Goal: Information Seeking & Learning: Check status

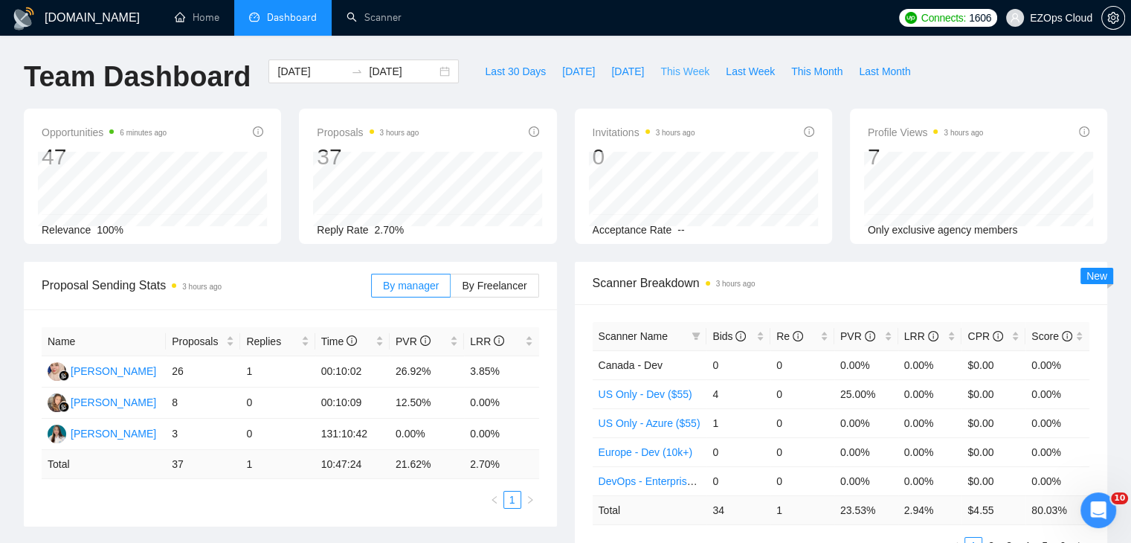
click at [685, 68] on span "This Week" at bounding box center [684, 71] width 49 height 16
type input "[DATE]"
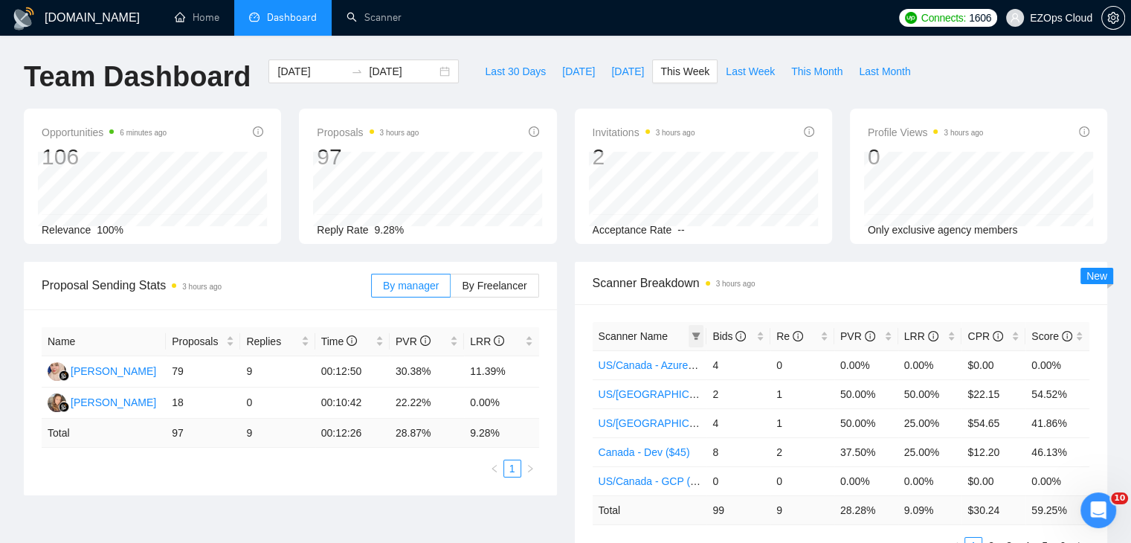
click at [695, 338] on icon "filter" at bounding box center [696, 335] width 8 height 7
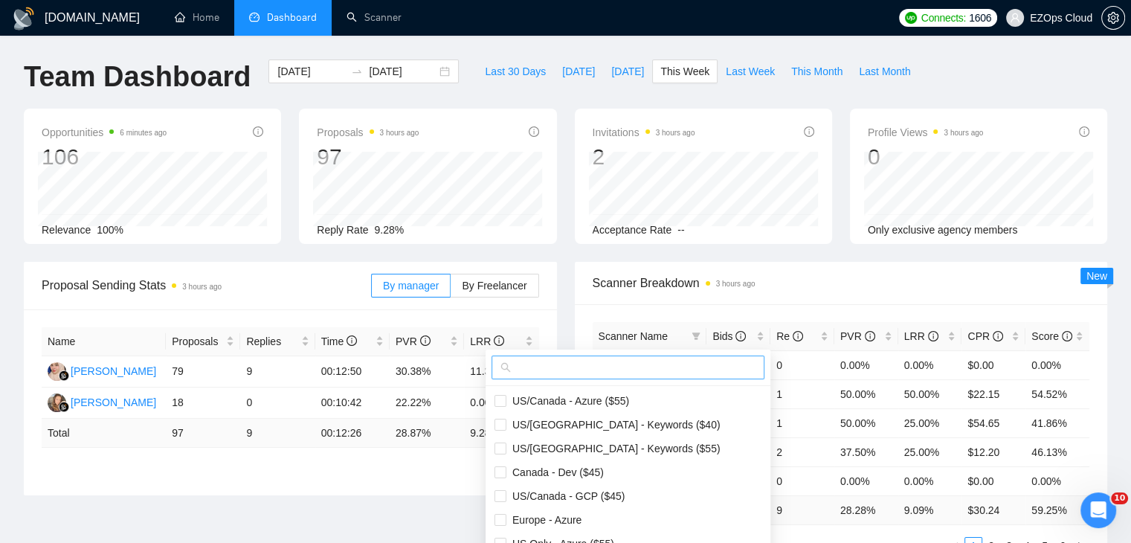
click at [623, 365] on input "text" at bounding box center [635, 367] width 242 height 16
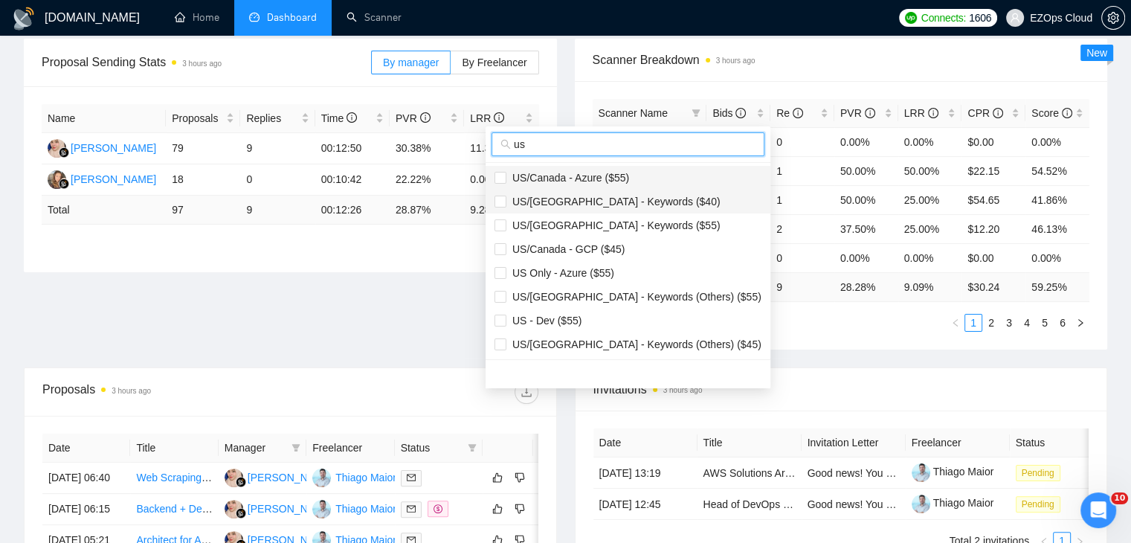
type input "us"
click at [598, 185] on li "US/Canada - Azure ($55)" at bounding box center [628, 178] width 285 height 24
checkbox input "true"
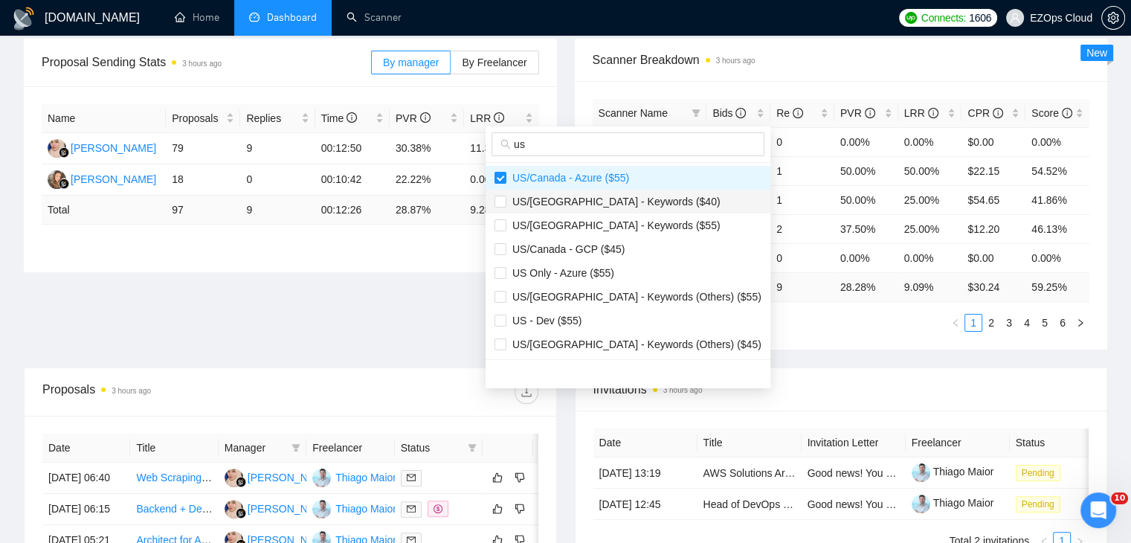
click at [610, 200] on span "US/[GEOGRAPHIC_DATA] - Keywords ($40)" at bounding box center [613, 202] width 214 height 12
checkbox input "true"
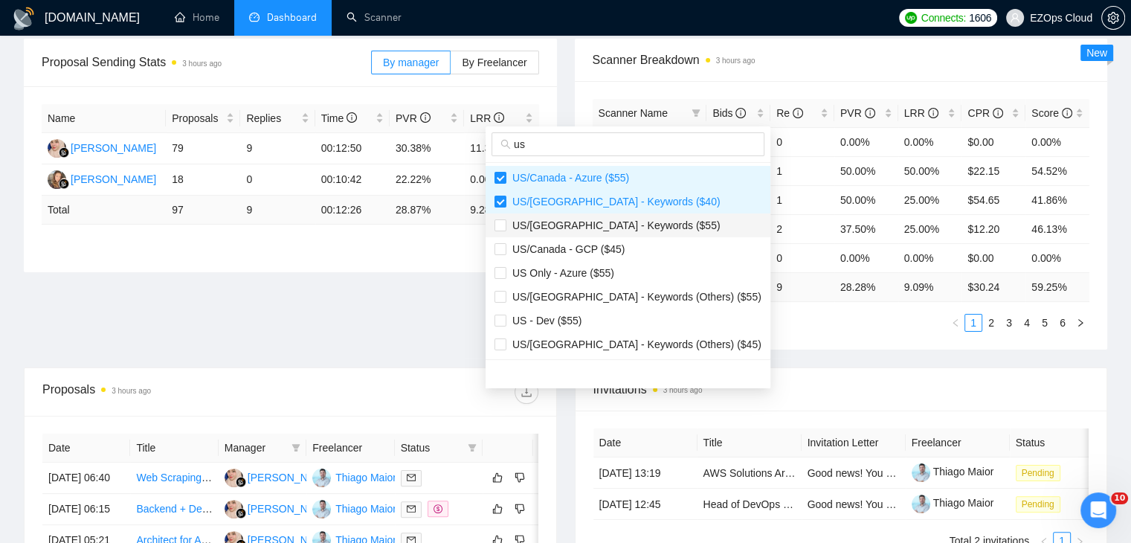
click at [613, 223] on span "US/[GEOGRAPHIC_DATA] - Keywords ($55)" at bounding box center [613, 225] width 214 height 12
checkbox input "true"
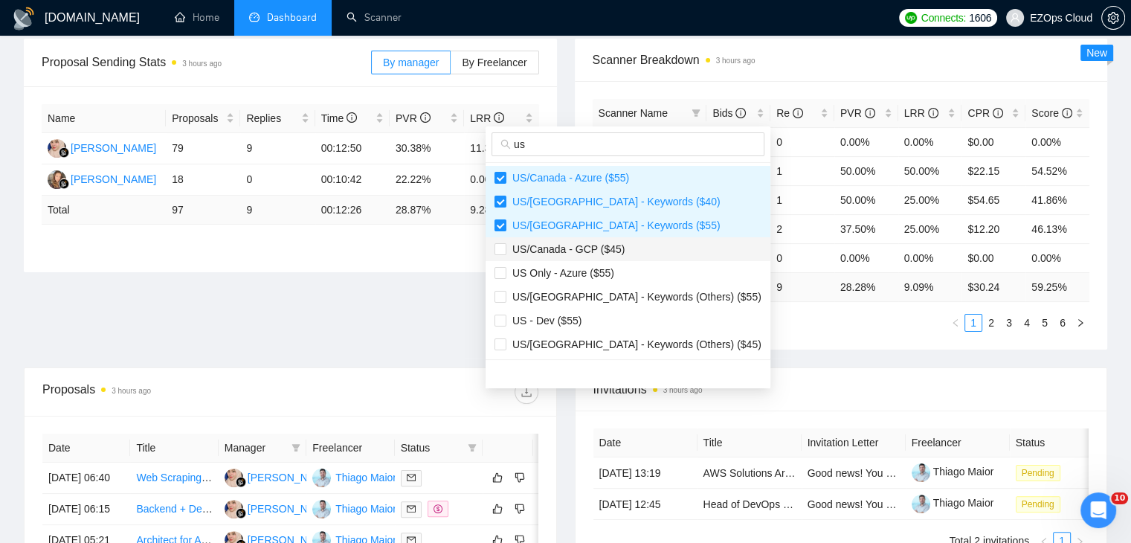
click at [613, 248] on span "US/Canada - GCP ($45)" at bounding box center [565, 249] width 118 height 12
checkbox input "true"
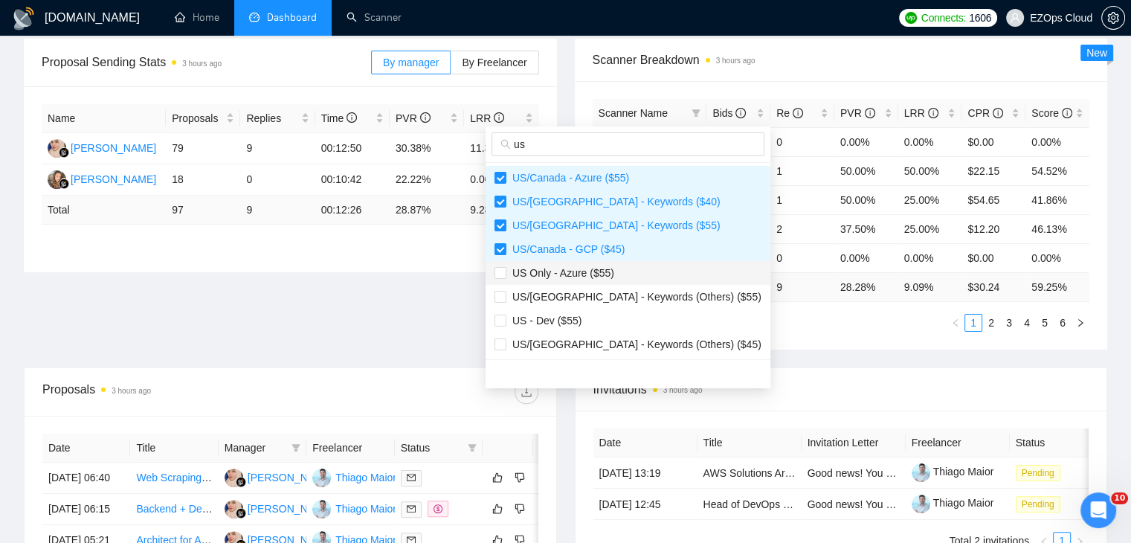
click at [610, 267] on span "US Only - Azure ($55)" at bounding box center [560, 273] width 108 height 12
checkbox input "true"
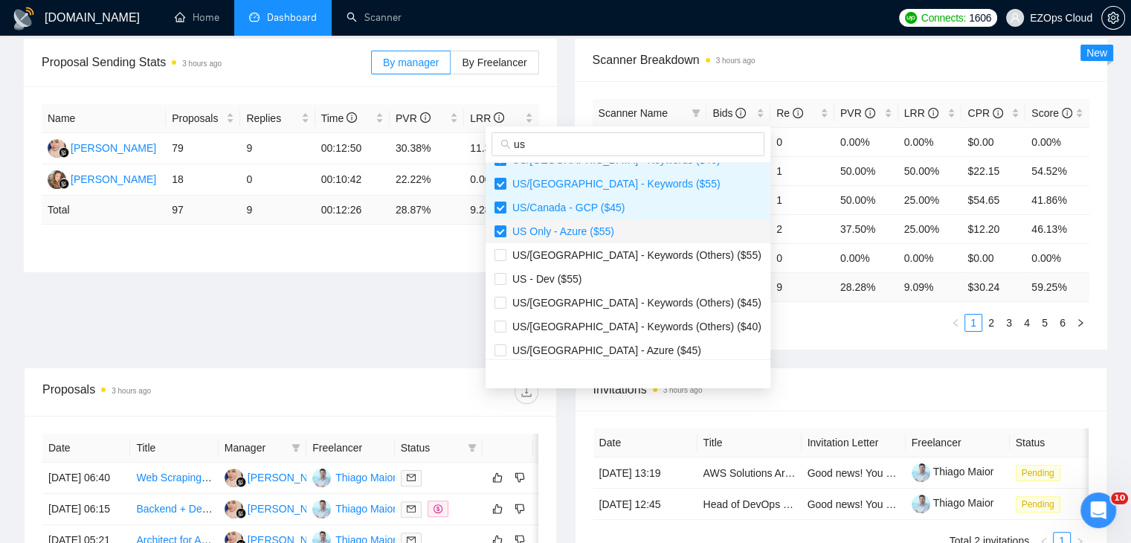
scroll to position [74, 0]
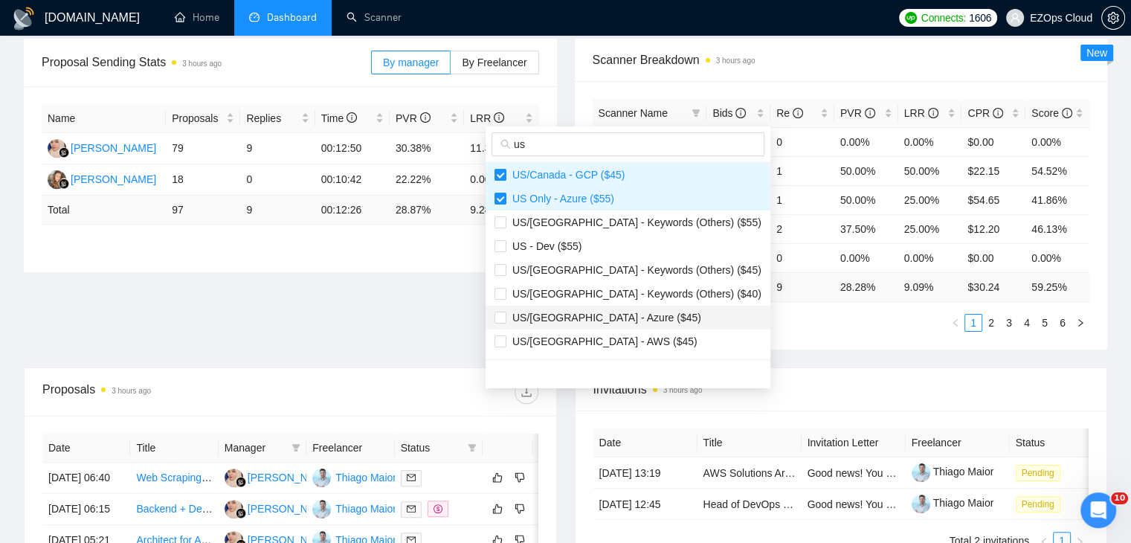
click at [628, 318] on span "US/[GEOGRAPHIC_DATA] - Azure ($45)" at bounding box center [628, 317] width 267 height 16
checkbox input "true"
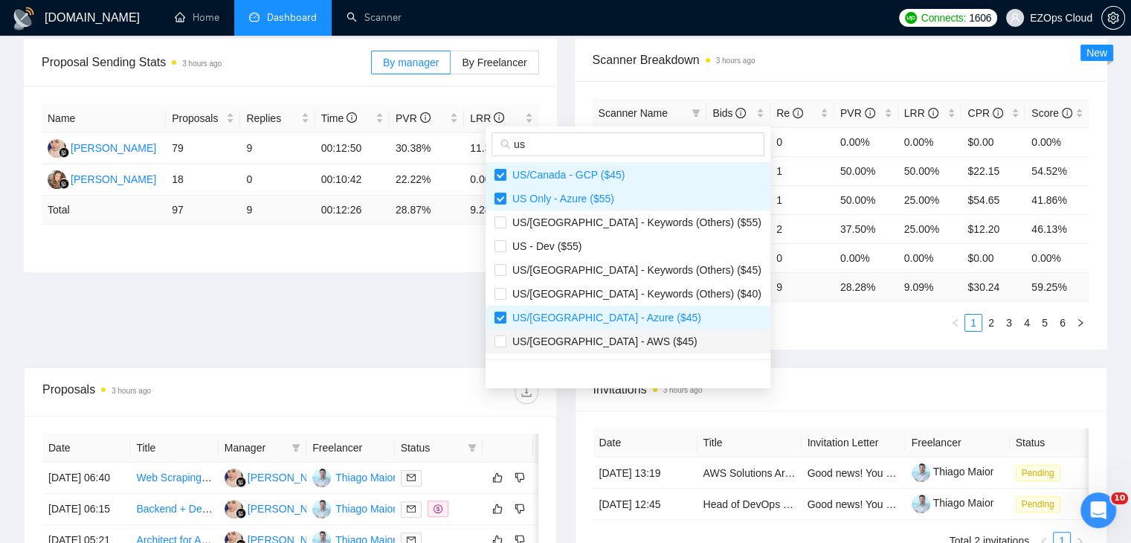
click at [630, 332] on li "US/[GEOGRAPHIC_DATA] - AWS ($45)" at bounding box center [628, 341] width 285 height 24
checkbox input "true"
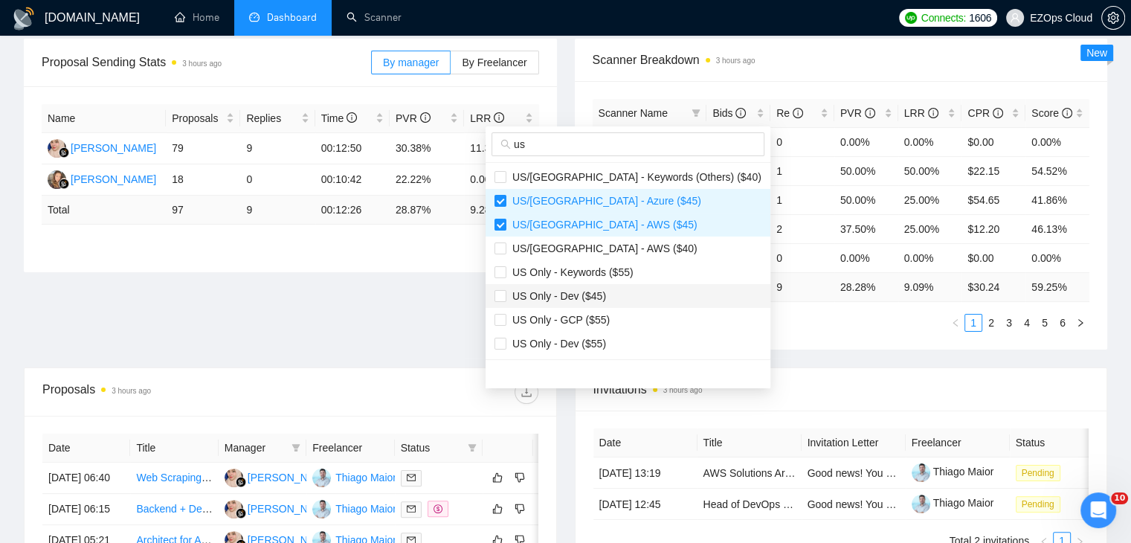
scroll to position [223, 0]
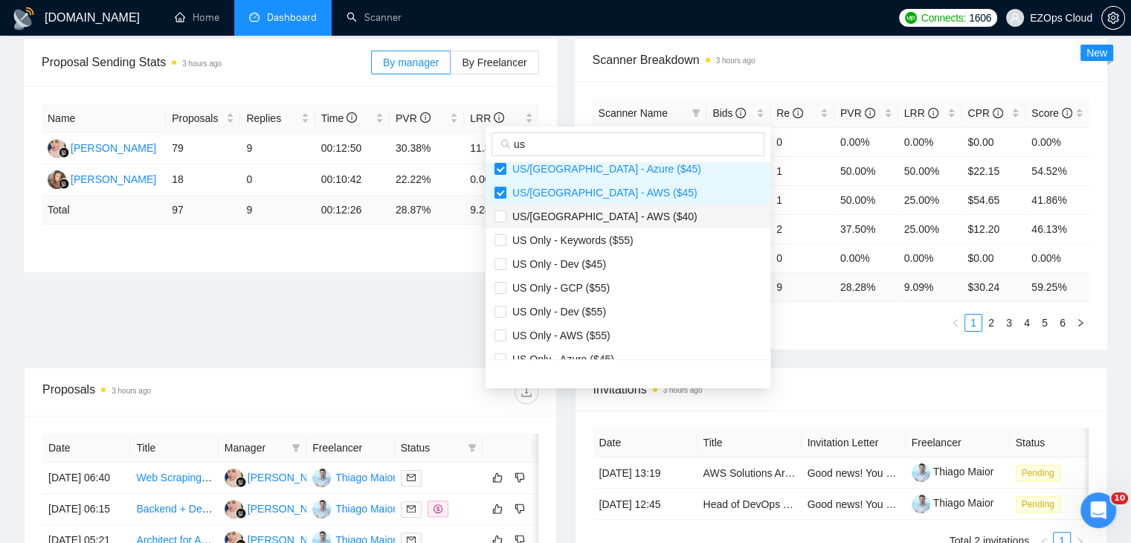
click at [608, 218] on span "US/[GEOGRAPHIC_DATA] - AWS ($40)" at bounding box center [601, 216] width 191 height 12
checkbox input "true"
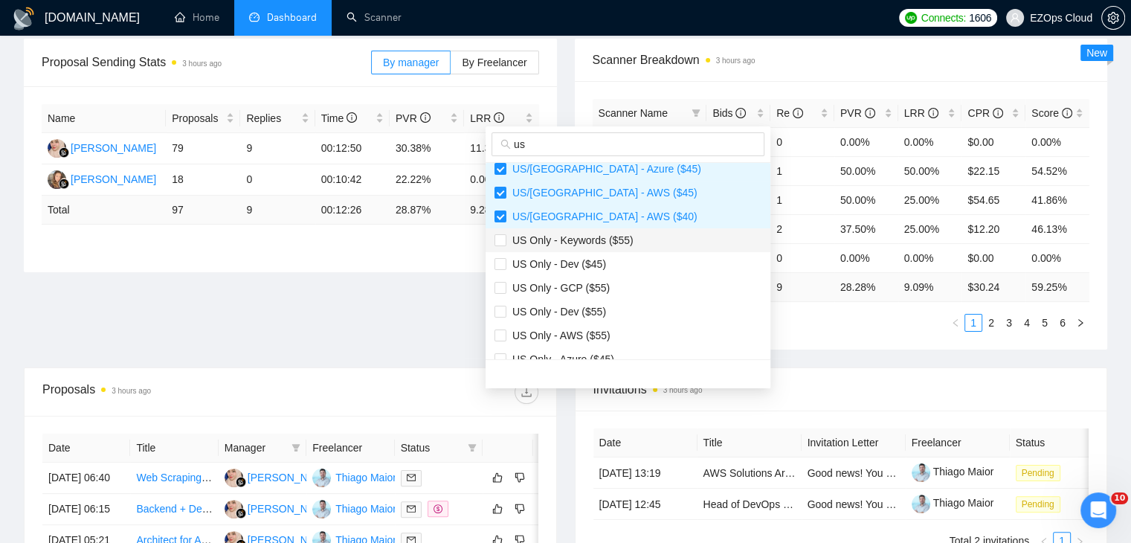
click at [617, 243] on span "US Only - Keywords ($55)" at bounding box center [569, 240] width 127 height 12
checkbox input "true"
click at [617, 289] on span "US Only - GCP ($55)" at bounding box center [628, 288] width 267 height 16
checkbox input "true"
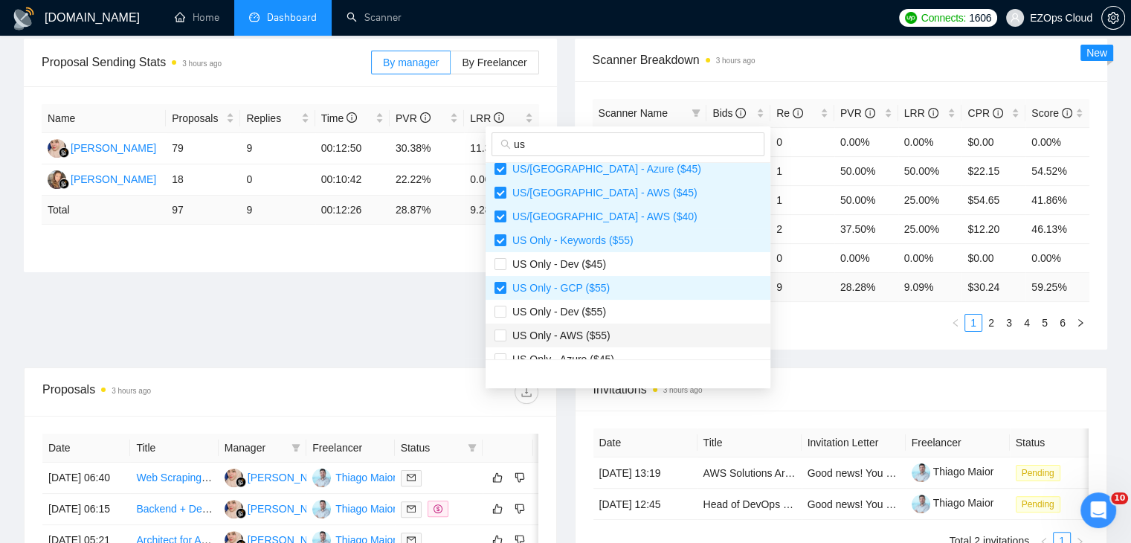
click at [627, 331] on span "US Only - AWS ($55)" at bounding box center [628, 335] width 267 height 16
checkbox input "true"
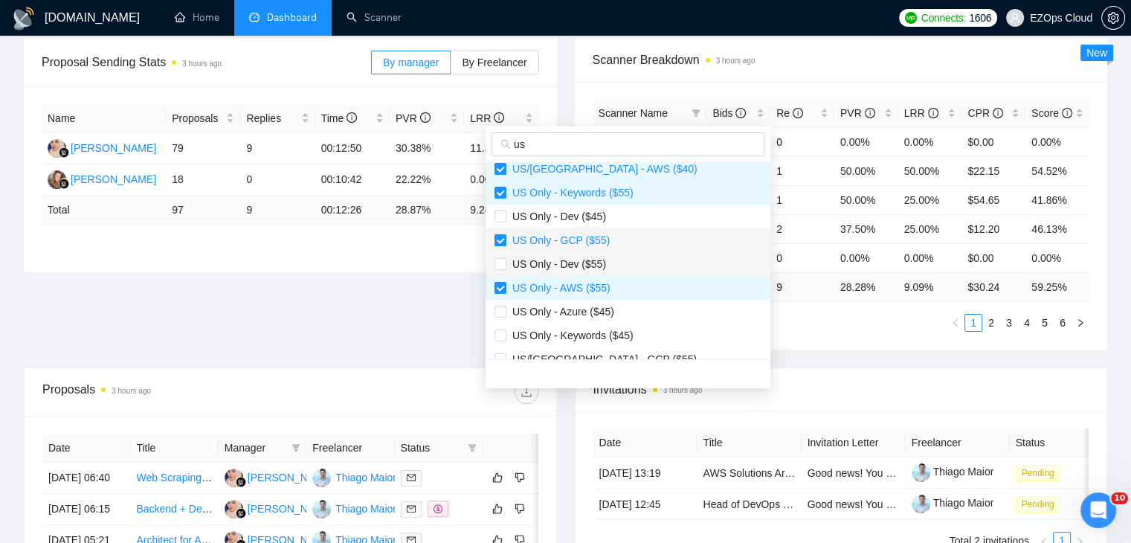
scroll to position [297, 0]
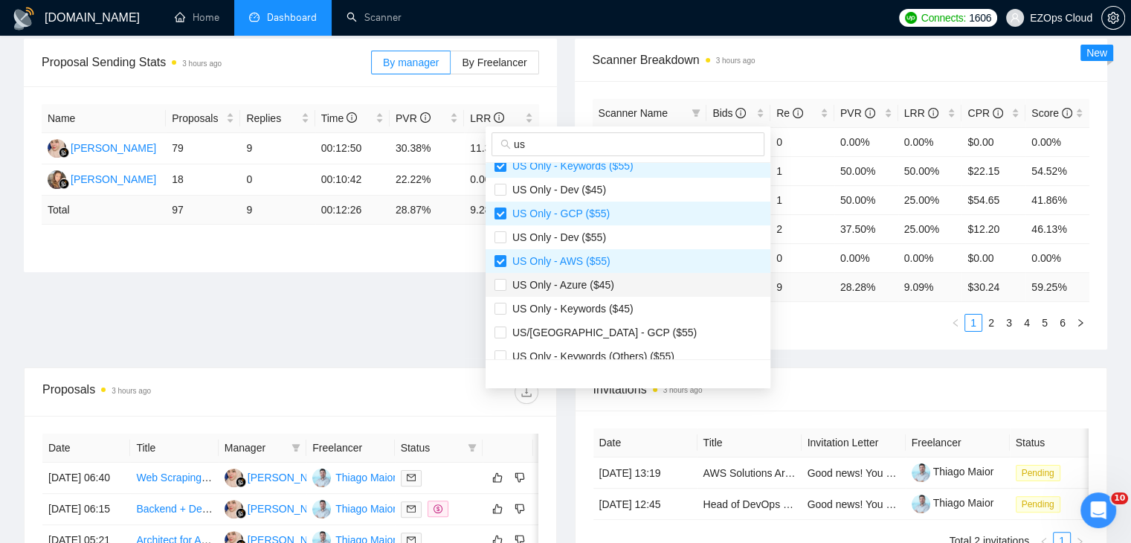
click at [616, 286] on span "US Only - Azure ($45)" at bounding box center [628, 285] width 267 height 16
checkbox input "true"
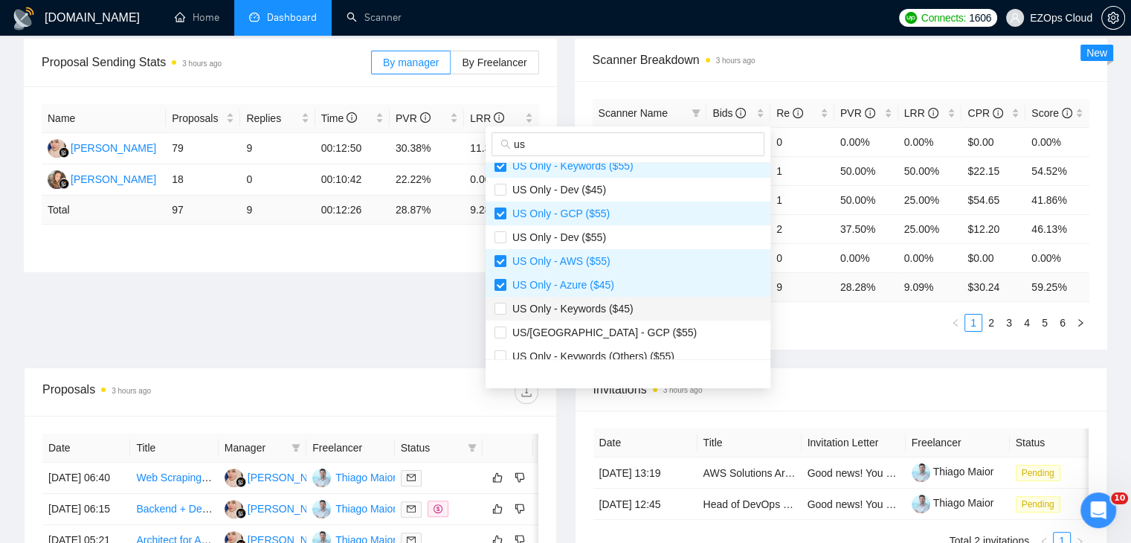
click at [627, 303] on span "US Only - Keywords ($45)" at bounding box center [569, 309] width 127 height 12
checkbox input "true"
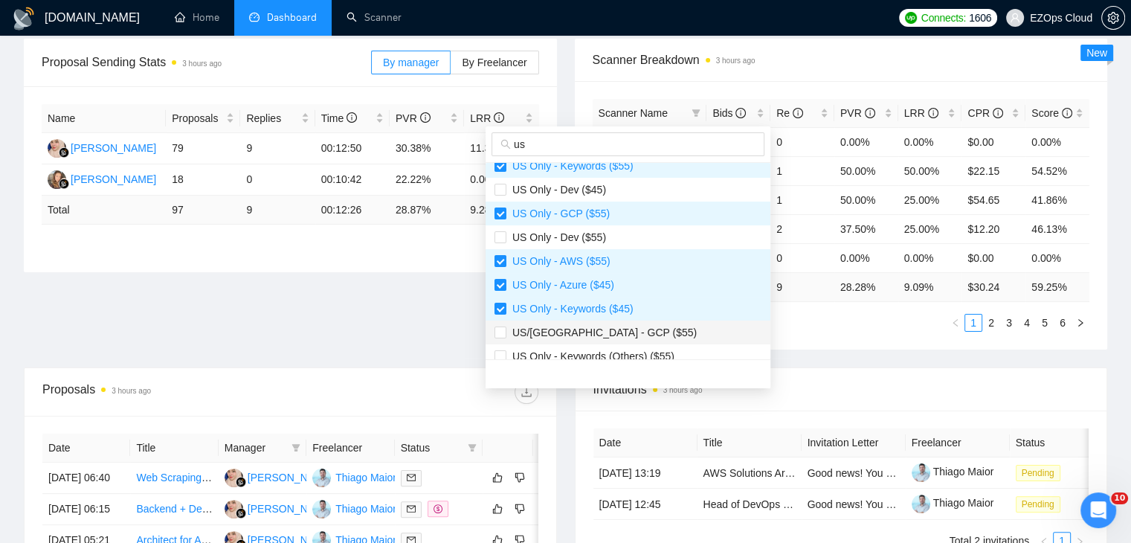
click at [628, 332] on span "US/[GEOGRAPHIC_DATA] - GCP ($55)" at bounding box center [628, 332] width 267 height 16
checkbox input "true"
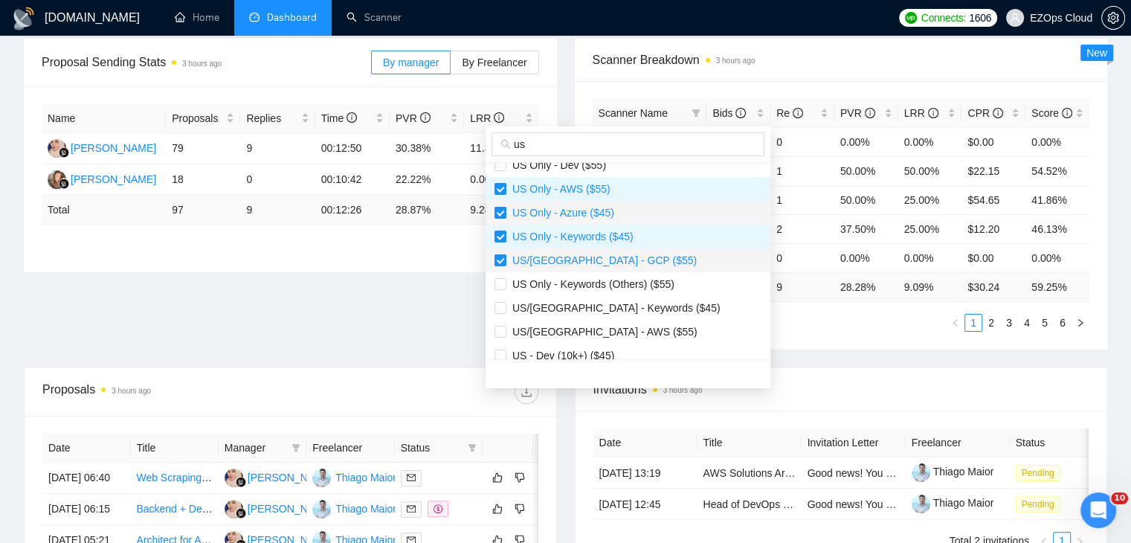
scroll to position [381, 0]
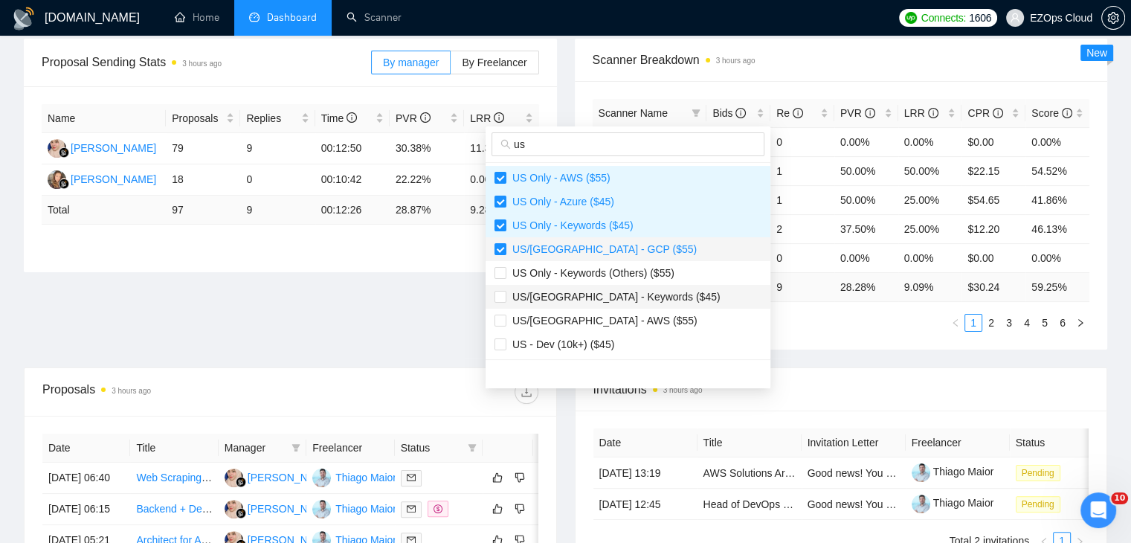
click at [630, 292] on span "US/[GEOGRAPHIC_DATA] - Keywords ($45)" at bounding box center [613, 297] width 214 height 12
checkbox input "true"
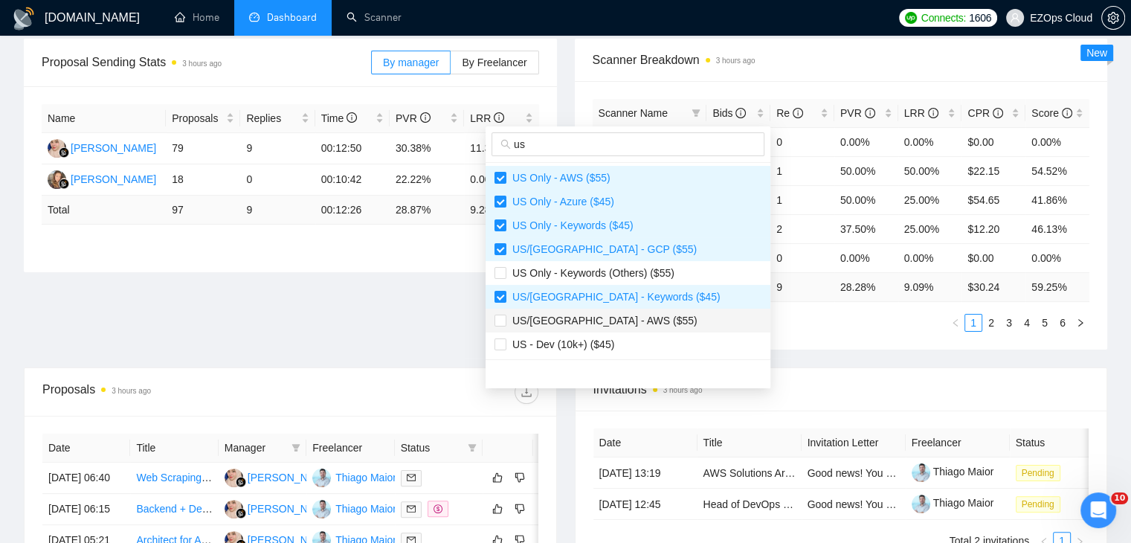
click at [637, 319] on span "US/[GEOGRAPHIC_DATA] - AWS ($55)" at bounding box center [628, 320] width 267 height 16
checkbox input "true"
click at [768, 335] on div "Scanner Name Bids Re PVR LRR CPR Score [GEOGRAPHIC_DATA]/[GEOGRAPHIC_DATA] - Az…" at bounding box center [841, 215] width 533 height 268
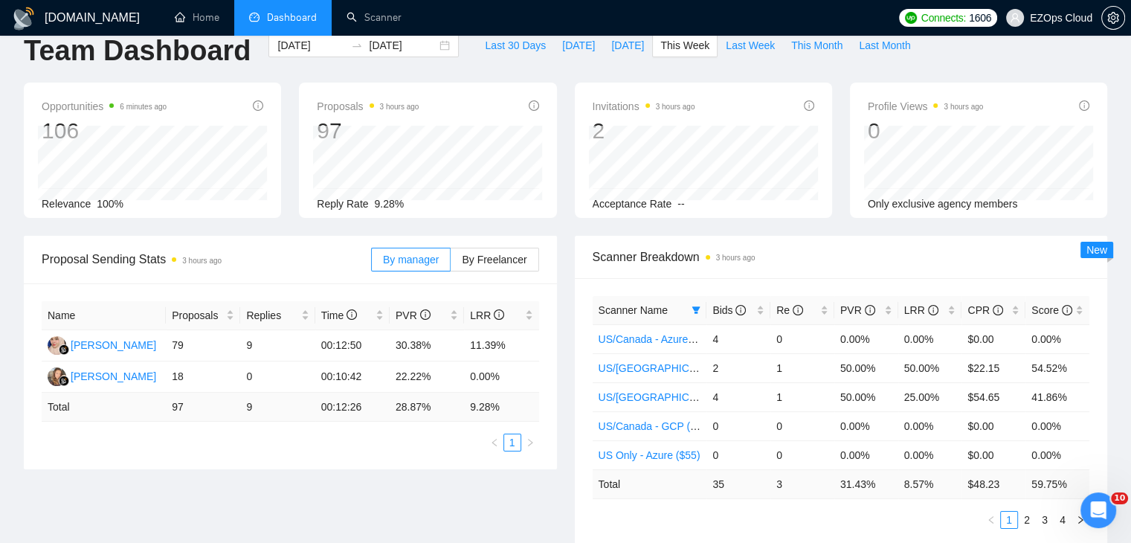
scroll to position [0, 0]
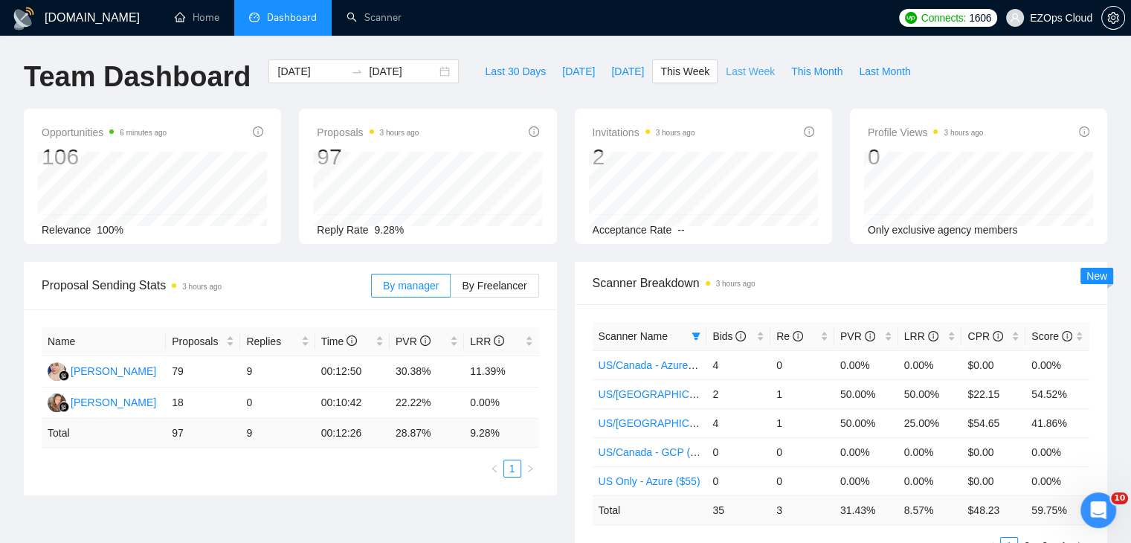
click at [729, 69] on span "Last Week" at bounding box center [750, 71] width 49 height 16
type input "[DATE]"
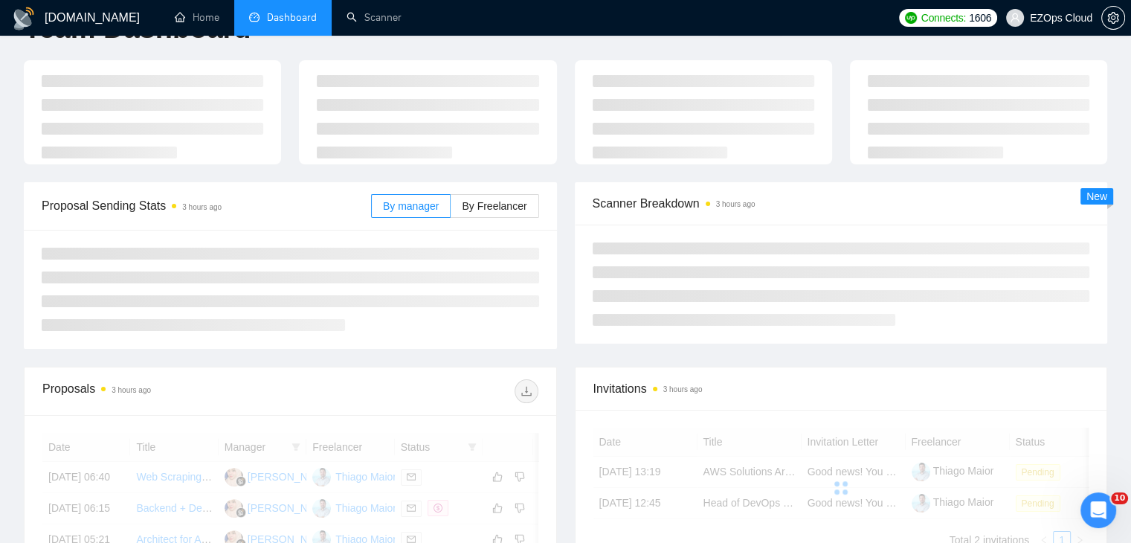
scroll to position [74, 0]
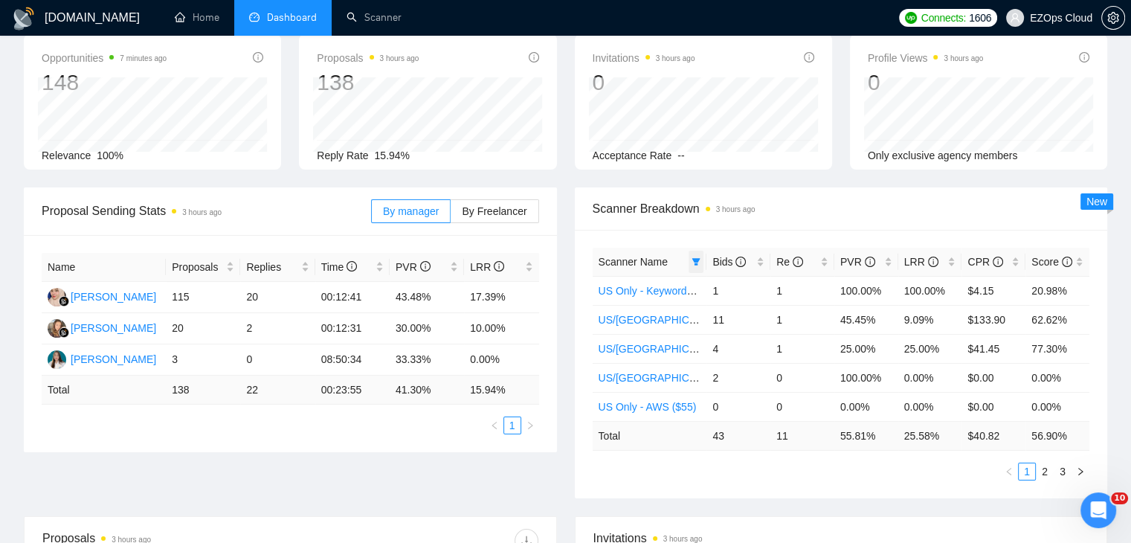
click at [702, 260] on span at bounding box center [696, 262] width 15 height 22
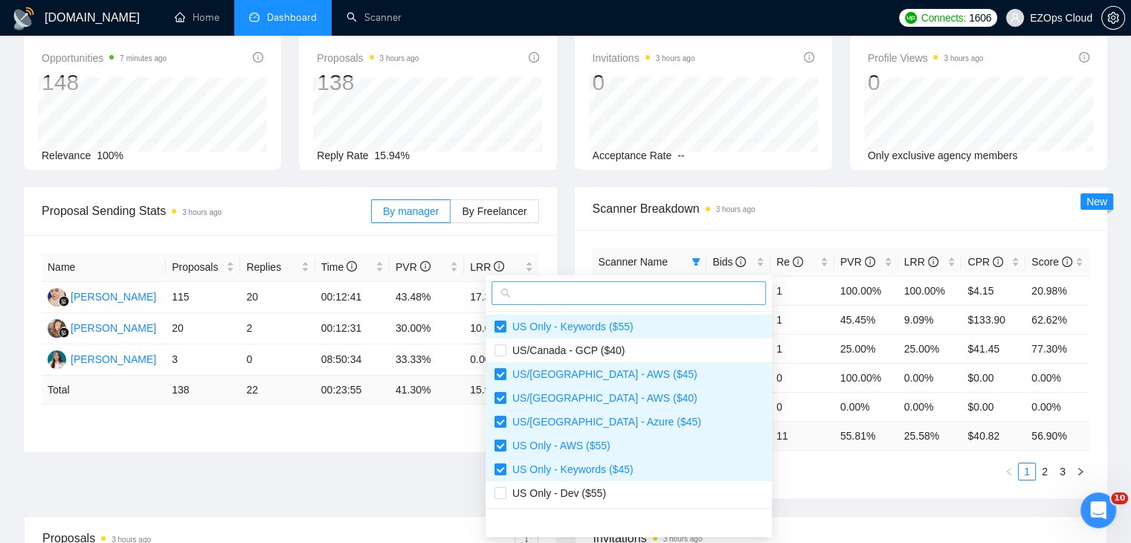
click at [661, 289] on input "text" at bounding box center [635, 293] width 243 height 16
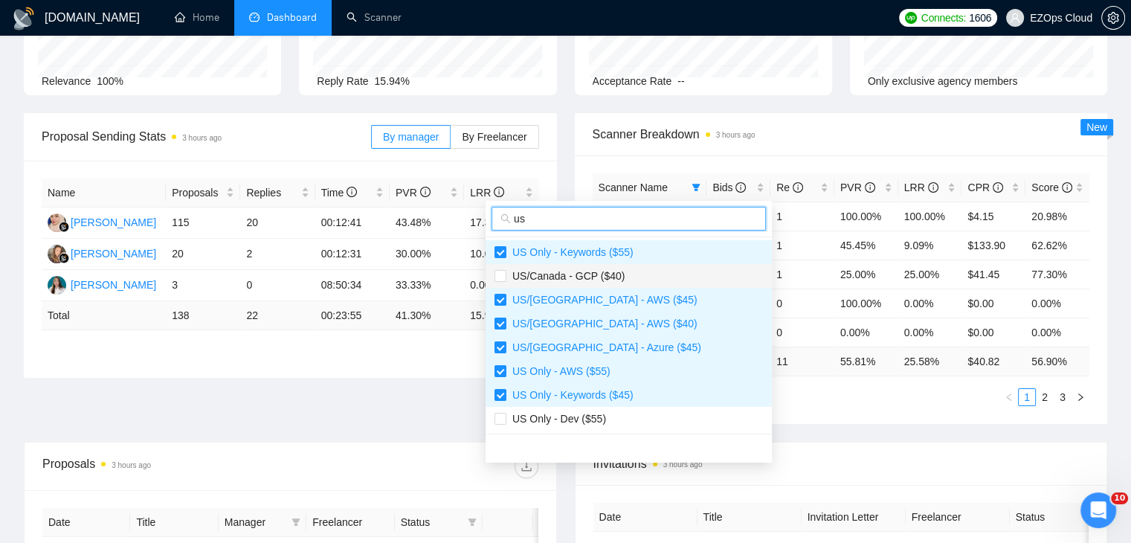
type input "us"
click at [655, 275] on span "US/Canada - GCP ($40)" at bounding box center [629, 276] width 268 height 16
checkbox input "true"
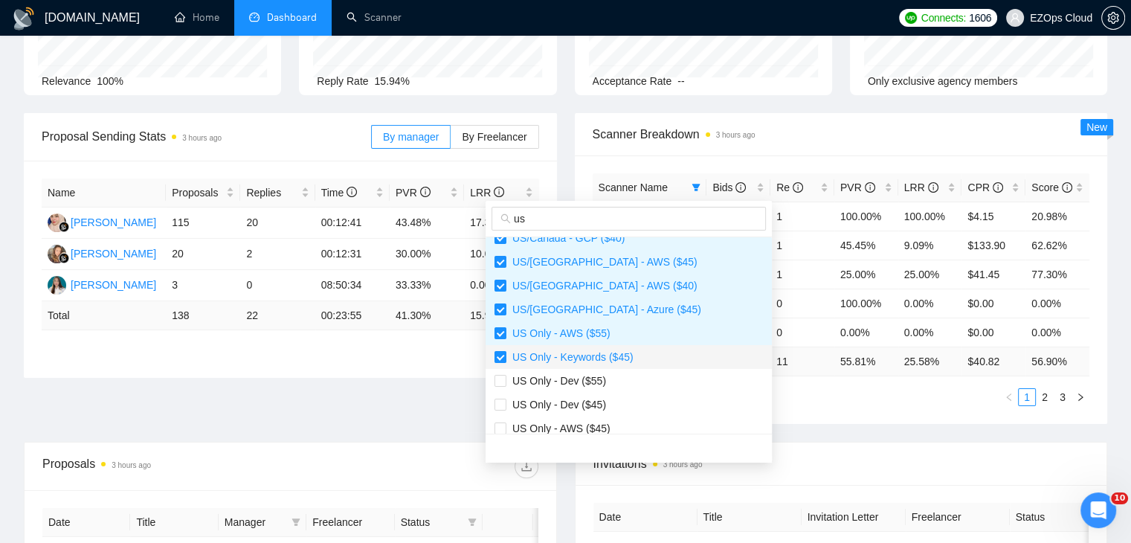
scroll to position [74, 0]
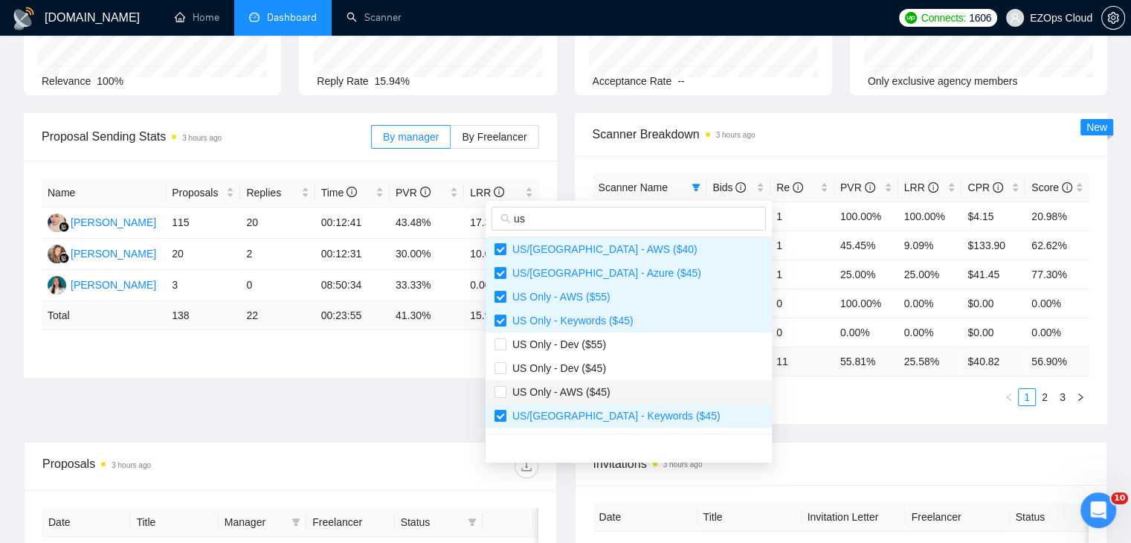
click at [607, 385] on span "US Only - AWS ($45)" at bounding box center [629, 392] width 268 height 16
checkbox input "true"
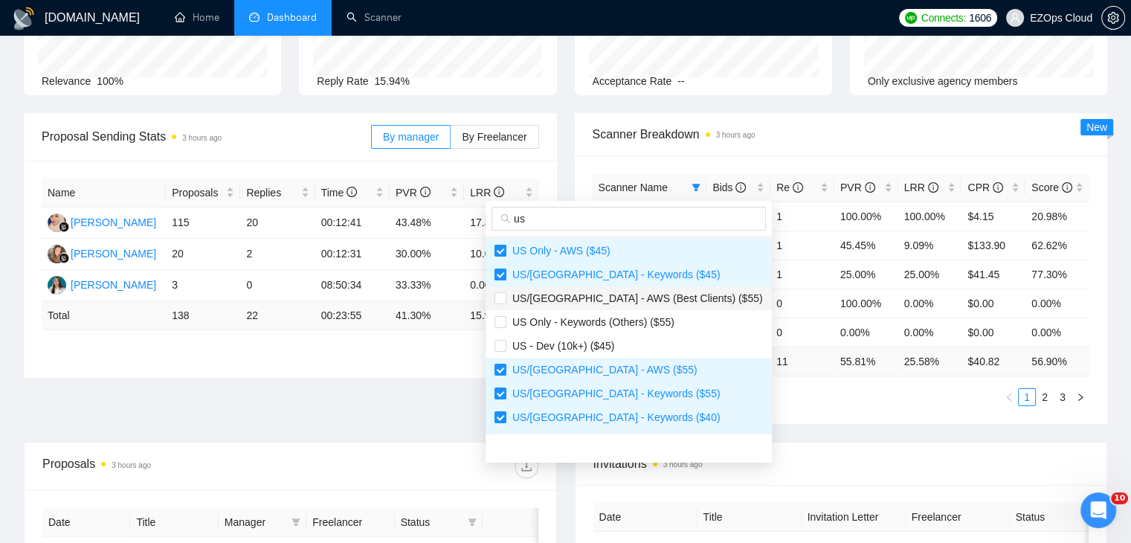
scroll to position [223, 0]
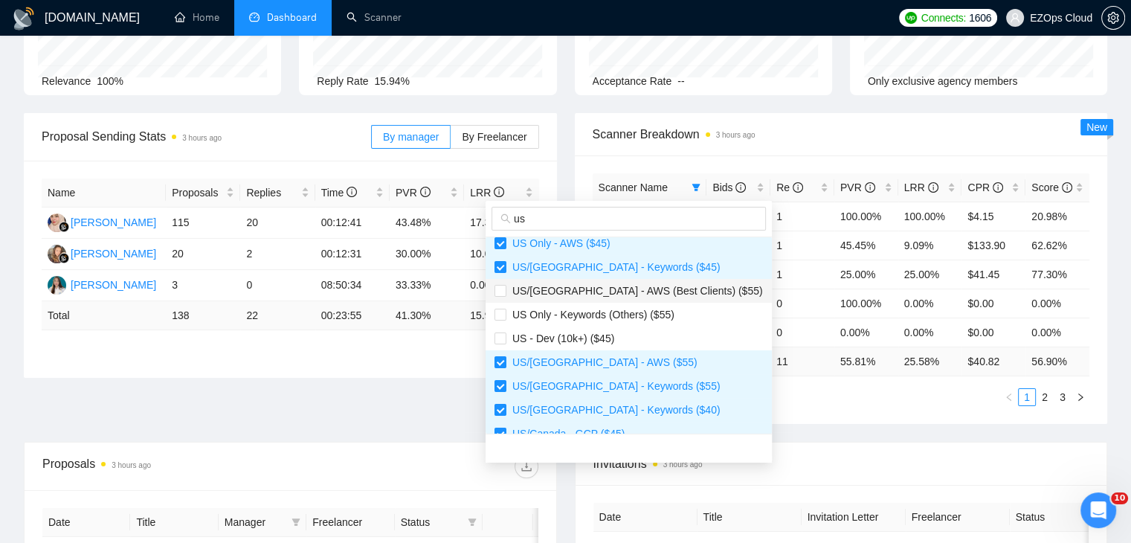
click at [598, 292] on span "US/[GEOGRAPHIC_DATA] - AWS (Best Clients) ($55)" at bounding box center [634, 291] width 257 height 12
checkbox input "true"
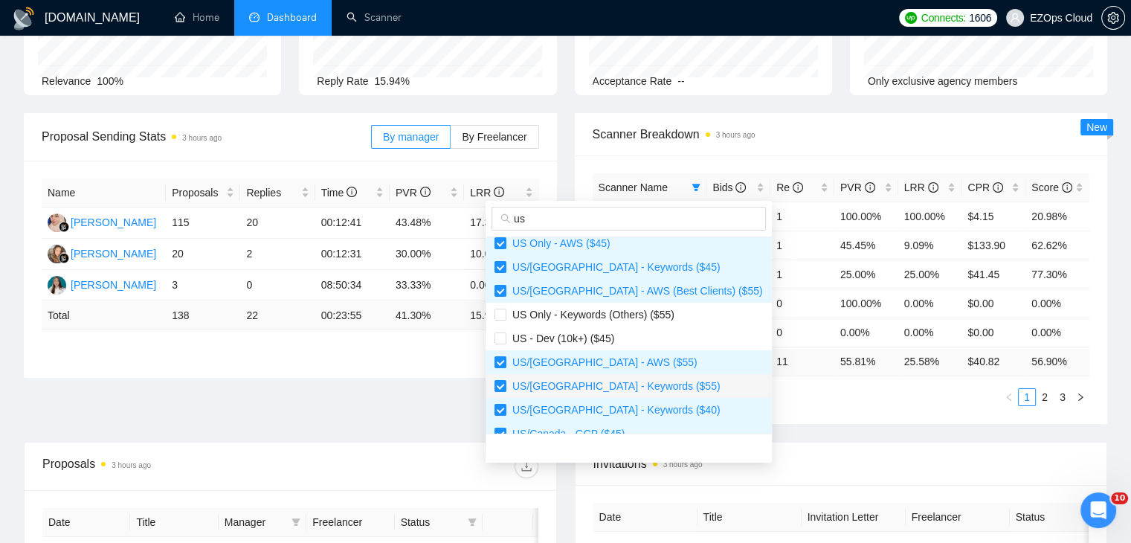
scroll to position [446, 0]
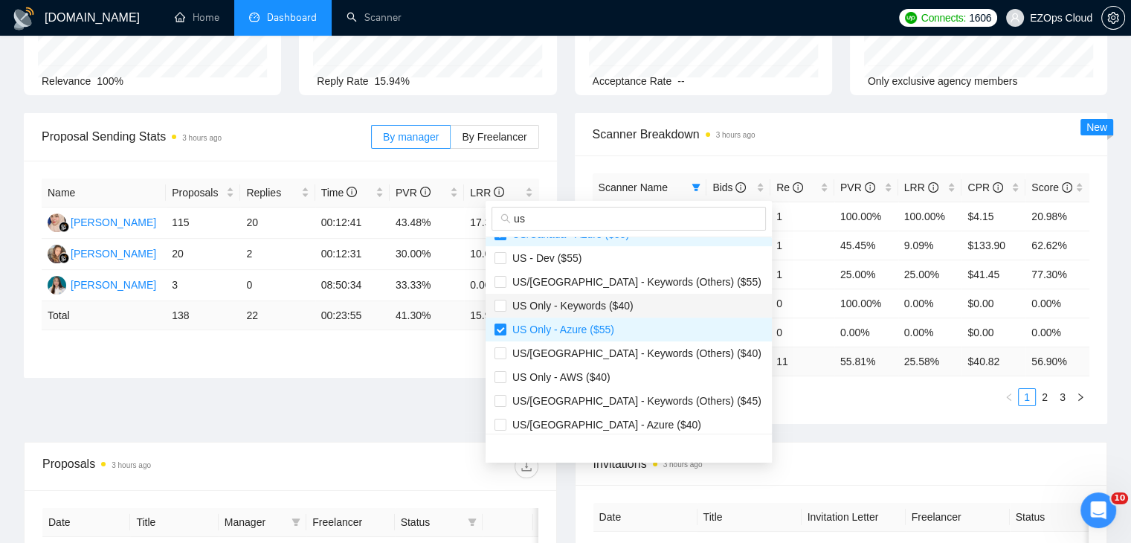
click at [604, 306] on span "US Only - Keywords ($40)" at bounding box center [569, 306] width 127 height 12
checkbox input "true"
click at [614, 377] on span "US Only - AWS ($40)" at bounding box center [629, 377] width 268 height 16
checkbox input "true"
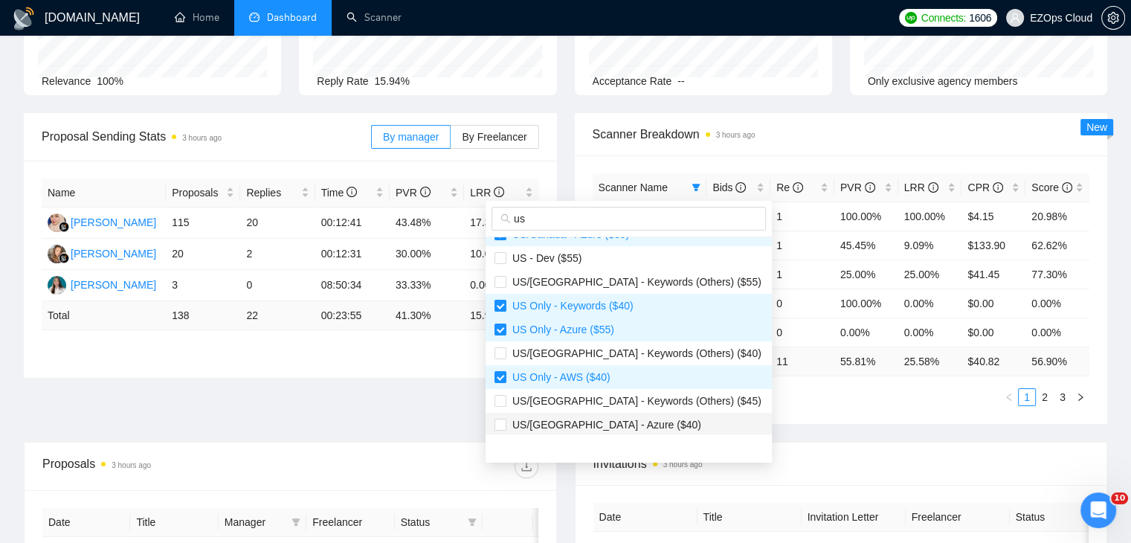
click at [629, 422] on span "US/[GEOGRAPHIC_DATA] - Azure ($40)" at bounding box center [629, 424] width 268 height 16
checkbox input "true"
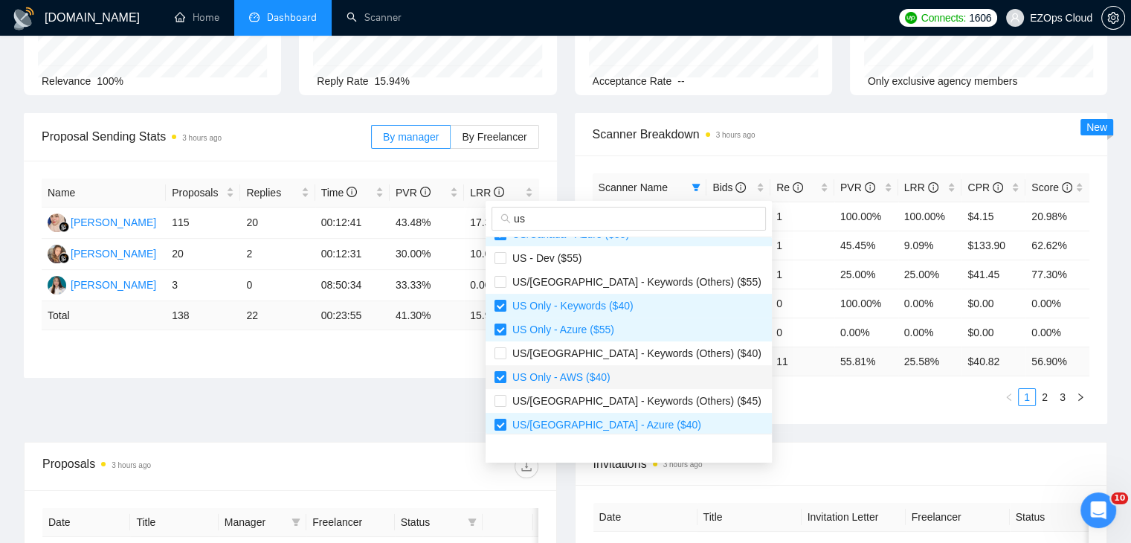
scroll to position [452, 0]
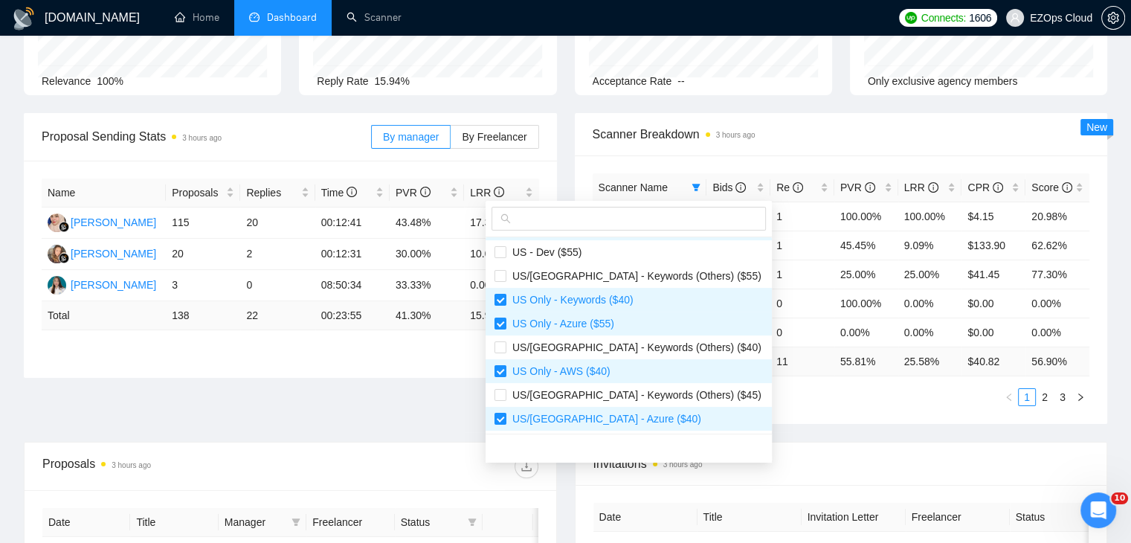
click at [775, 414] on div "Scanner Name Bids Re PVR LRR CPR Score US Only - Keywords ($55) 1 1 100.00% 100…" at bounding box center [841, 289] width 533 height 268
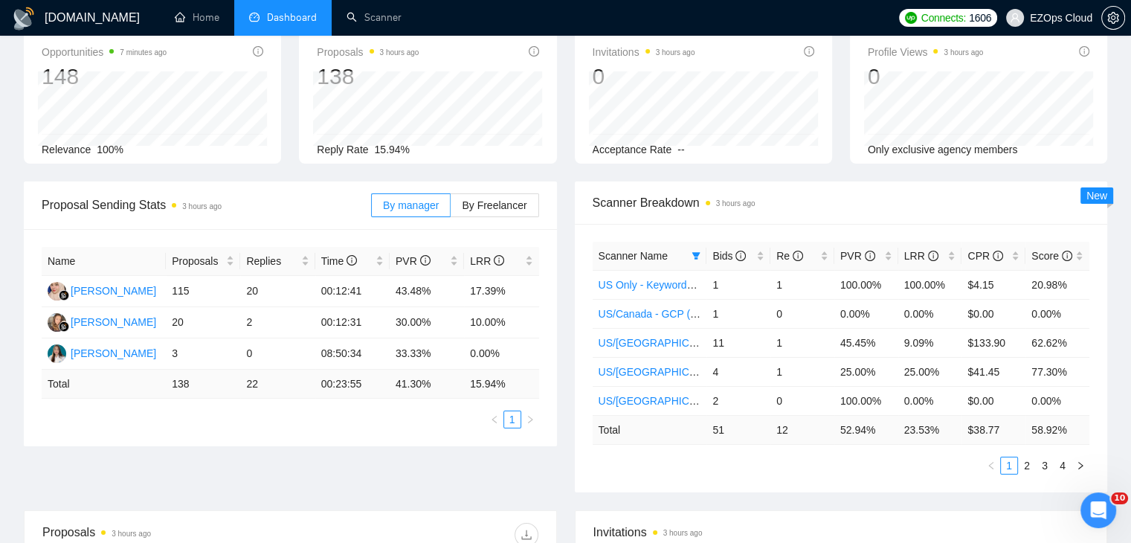
scroll to position [0, 0]
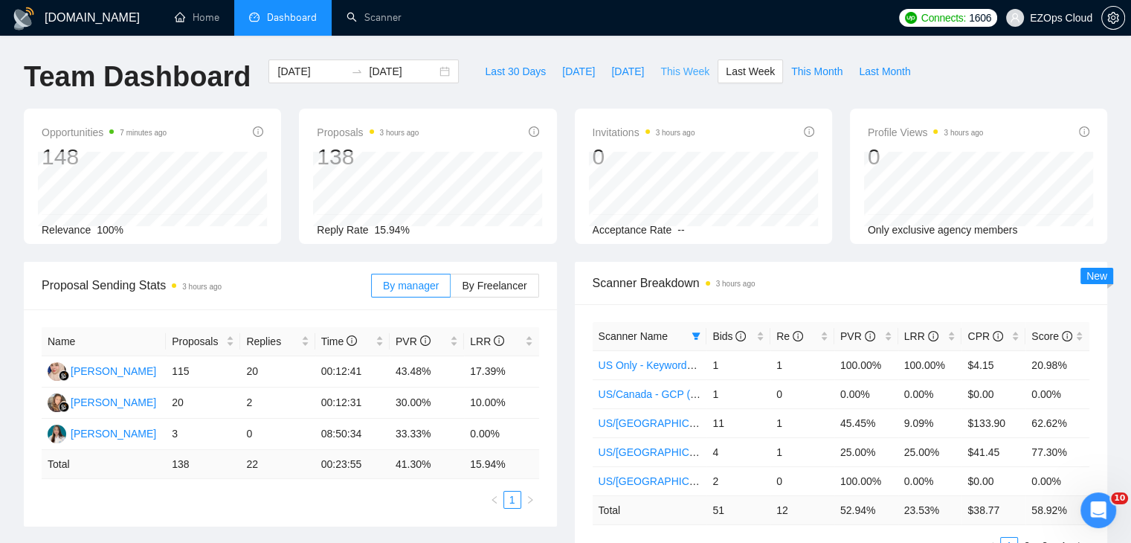
click at [689, 71] on span "This Week" at bounding box center [684, 71] width 49 height 16
type input "[DATE]"
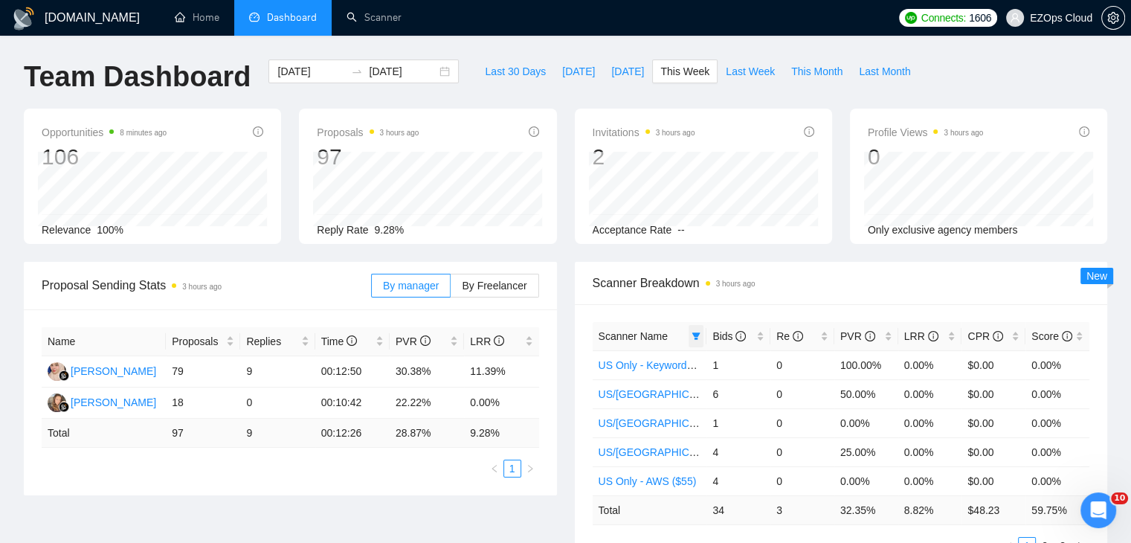
click at [695, 338] on icon "filter" at bounding box center [696, 335] width 8 height 7
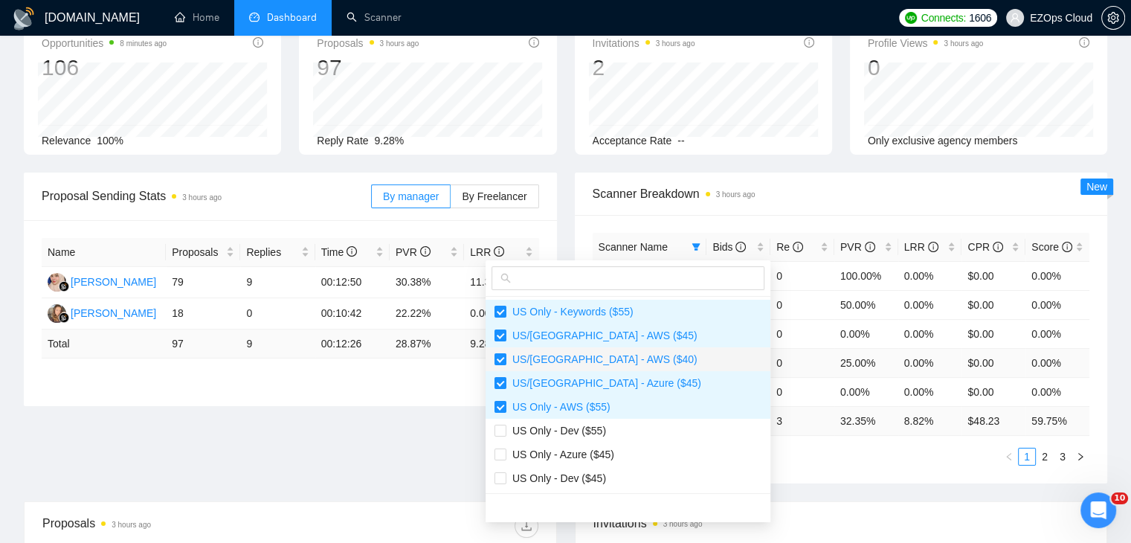
scroll to position [149, 0]
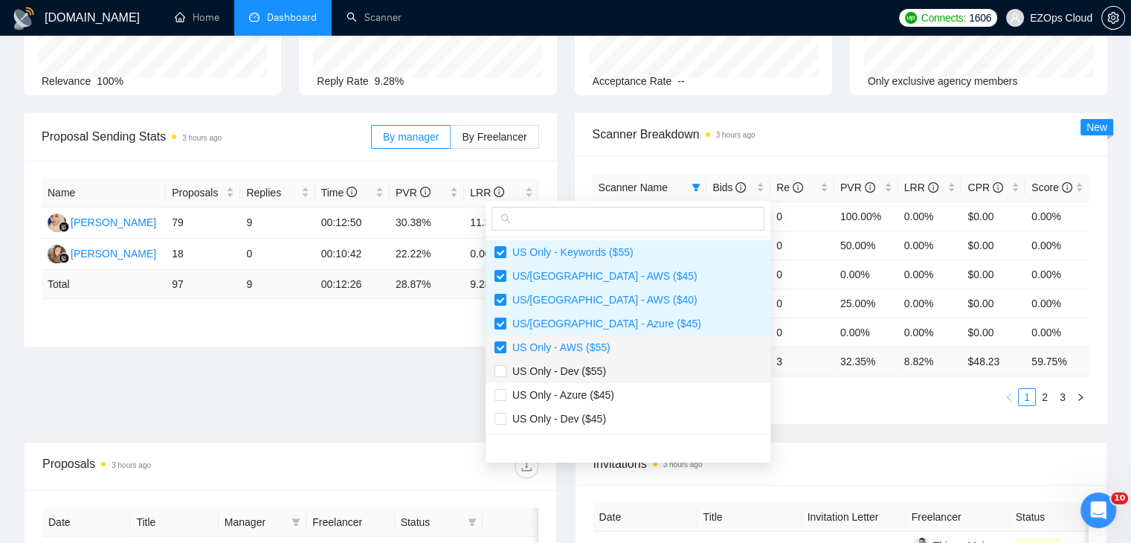
click at [608, 373] on span "US Only - Dev ($55)" at bounding box center [628, 371] width 267 height 16
checkbox input "true"
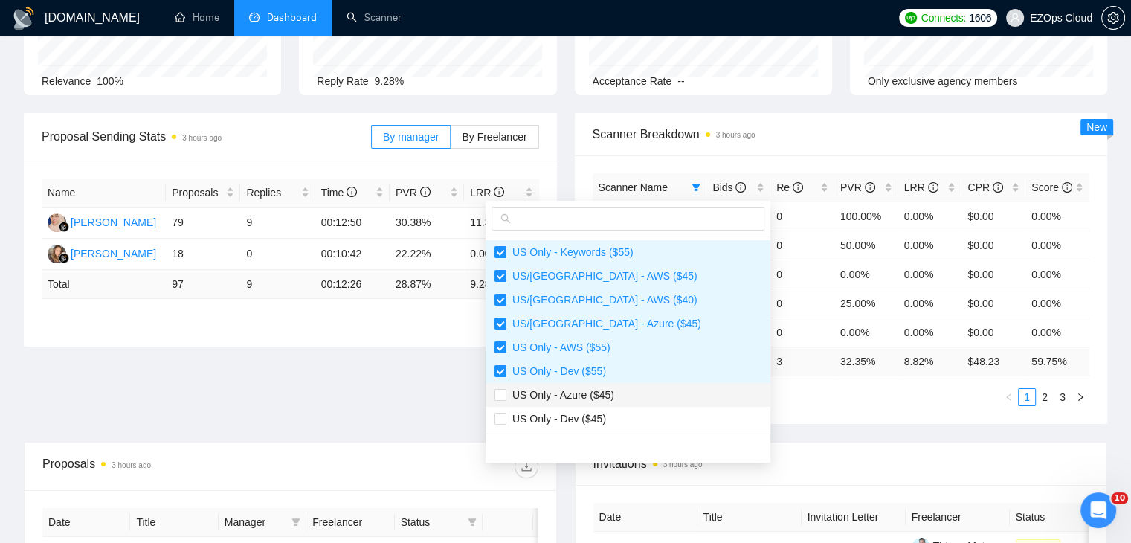
click at [611, 396] on span "US Only - Azure ($45)" at bounding box center [560, 395] width 108 height 12
click at [596, 389] on span "US Only - Azure ($45)" at bounding box center [560, 395] width 108 height 12
checkbox input "false"
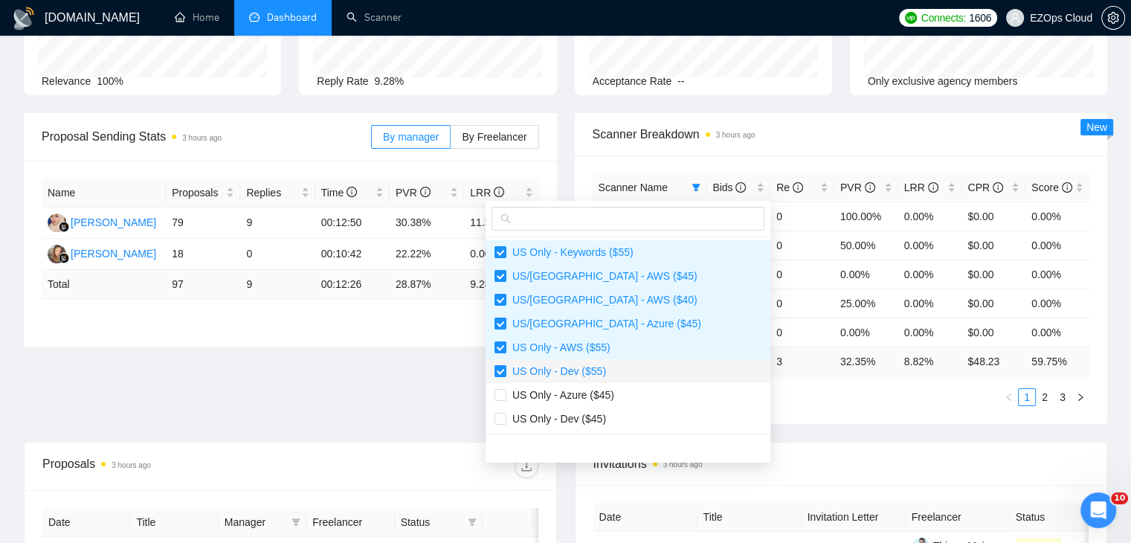
click at [583, 370] on span "US Only - Dev ($55)" at bounding box center [556, 371] width 100 height 12
checkbox input "false"
click at [573, 218] on input "text" at bounding box center [635, 218] width 242 height 16
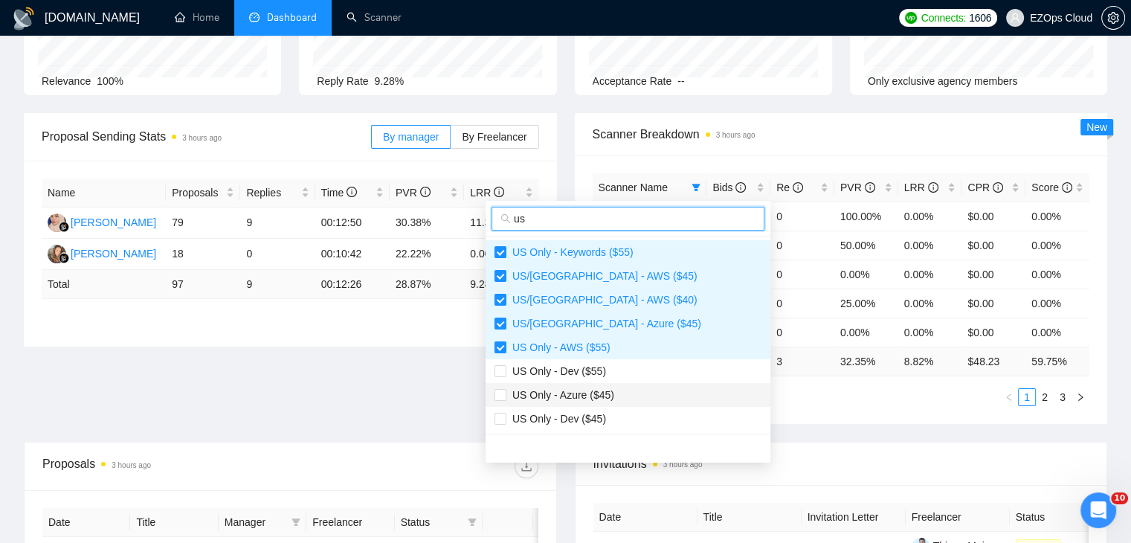
type input "us"
click at [595, 395] on span "US Only - Azure ($45)" at bounding box center [560, 395] width 108 height 12
checkbox input "true"
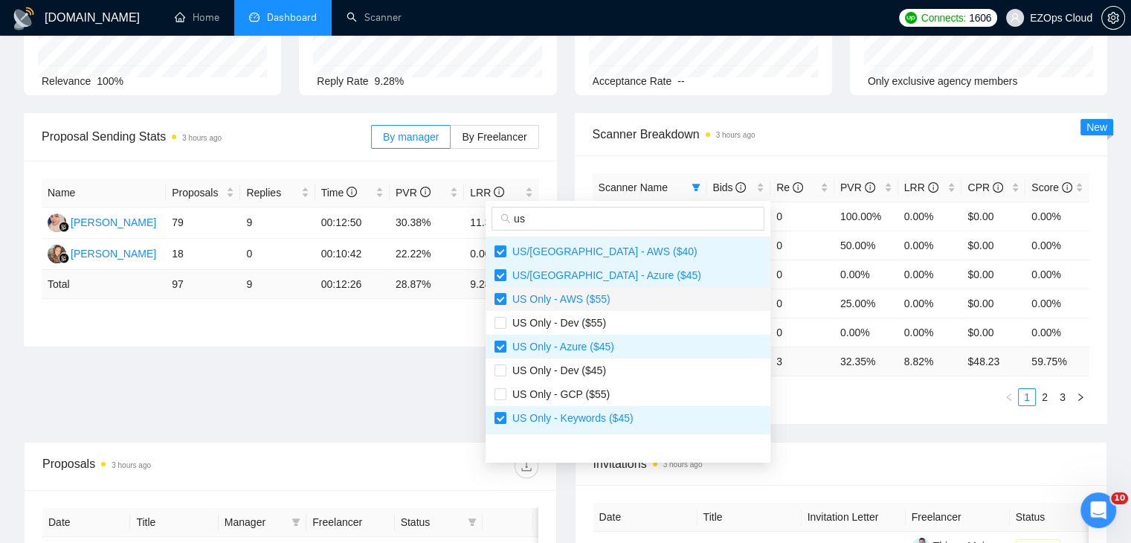
scroll to position [74, 0]
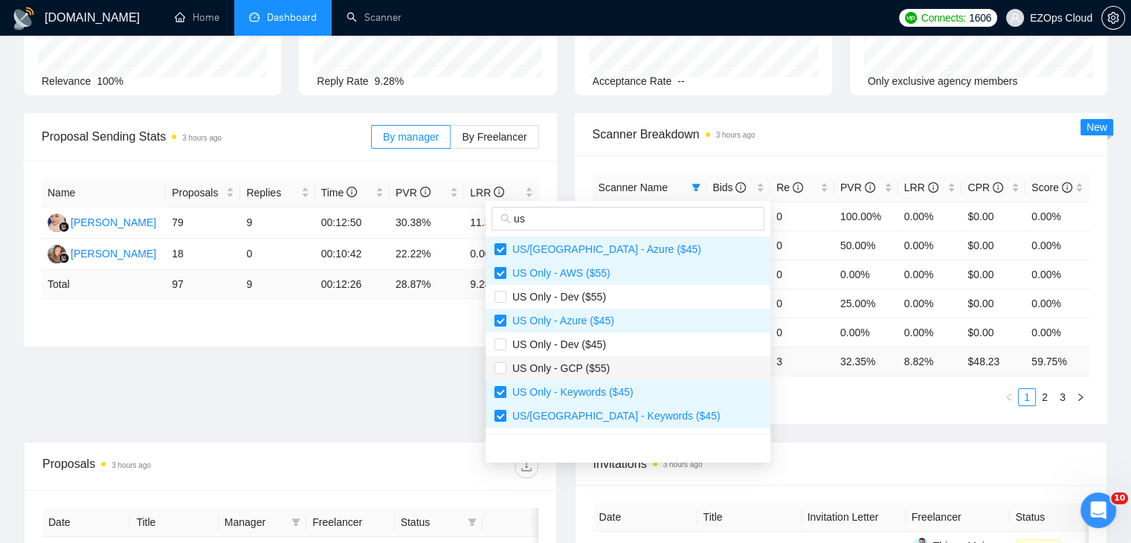
click at [613, 369] on span "US Only - GCP ($55)" at bounding box center [628, 368] width 267 height 16
checkbox input "true"
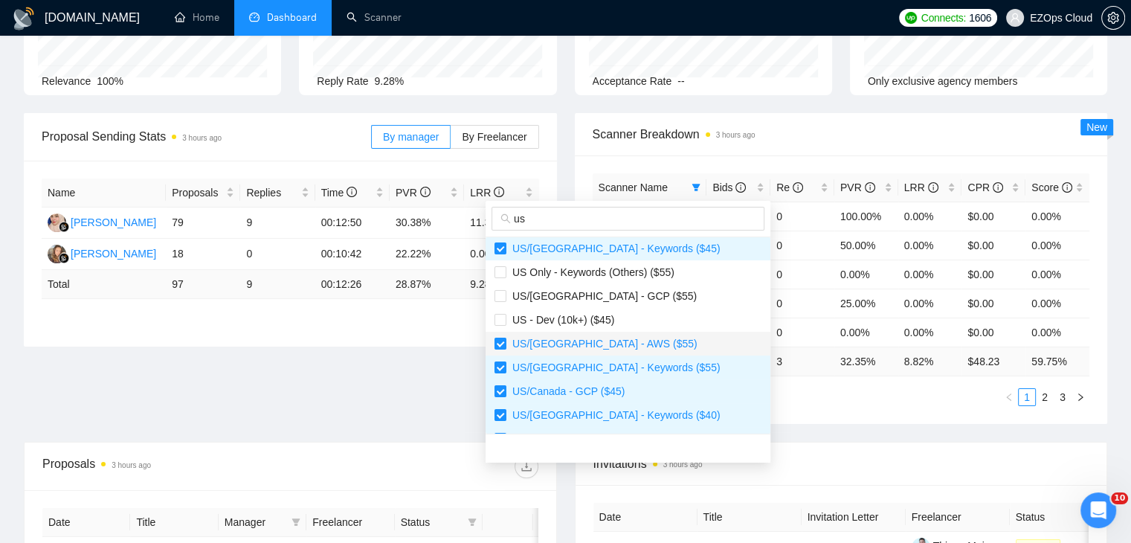
scroll to position [223, 0]
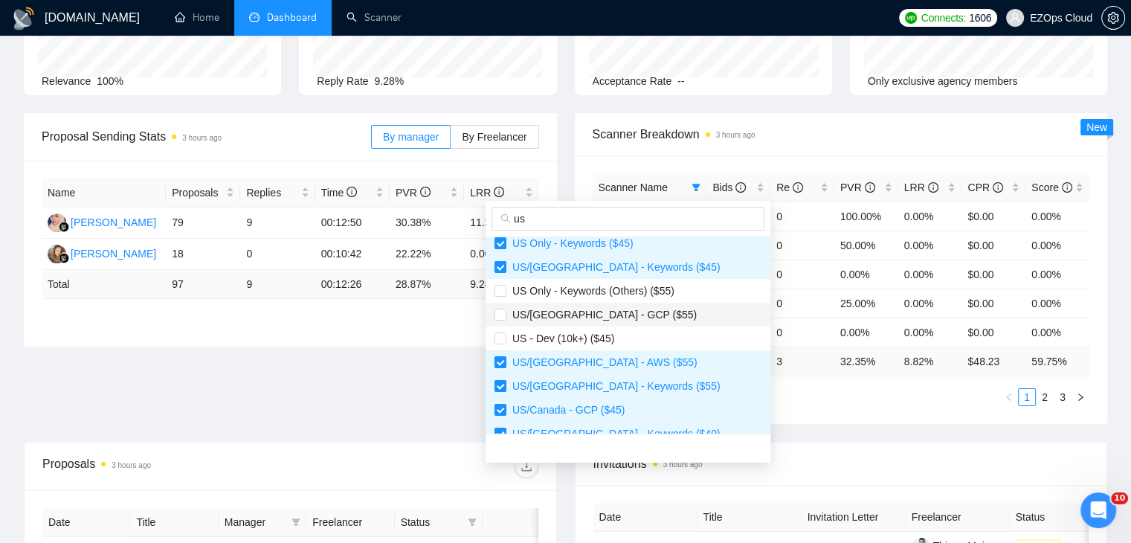
click at [610, 315] on span "US/[GEOGRAPHIC_DATA] - GCP ($55)" at bounding box center [601, 315] width 190 height 12
checkbox input "true"
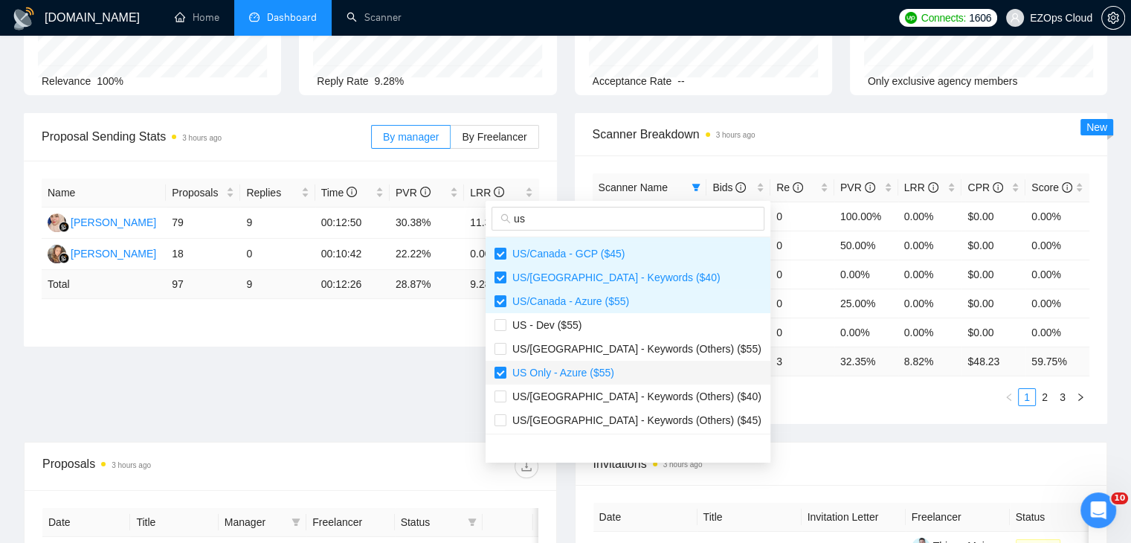
scroll to position [381, 0]
click at [759, 419] on div "Scanner Name Bids Re PVR LRR CPR Score US Only - Keywords ($55) 1 0 100.00% 0.0…" at bounding box center [841, 289] width 533 height 268
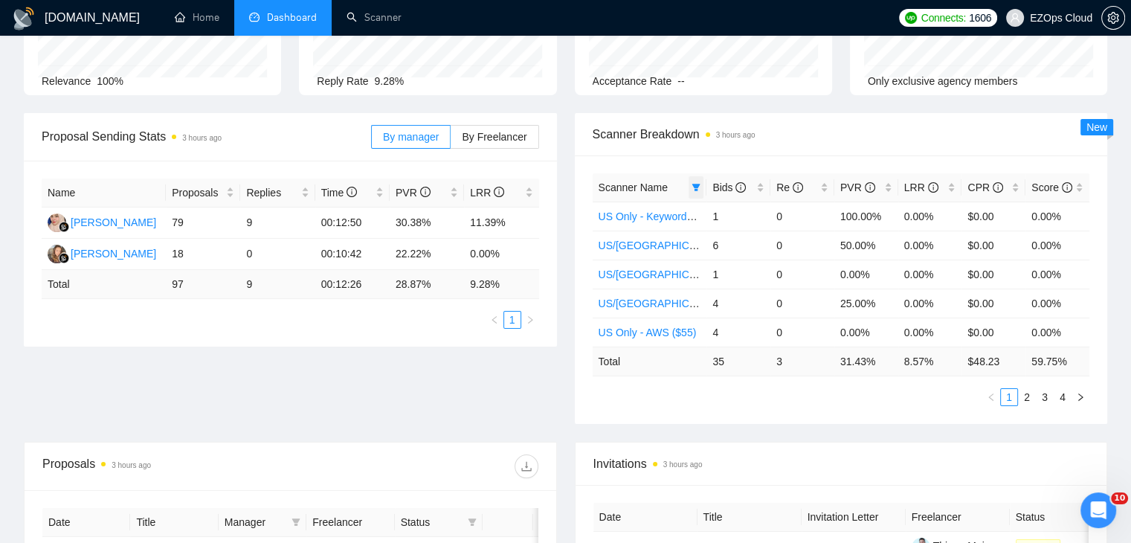
click at [696, 194] on span at bounding box center [696, 187] width 15 height 22
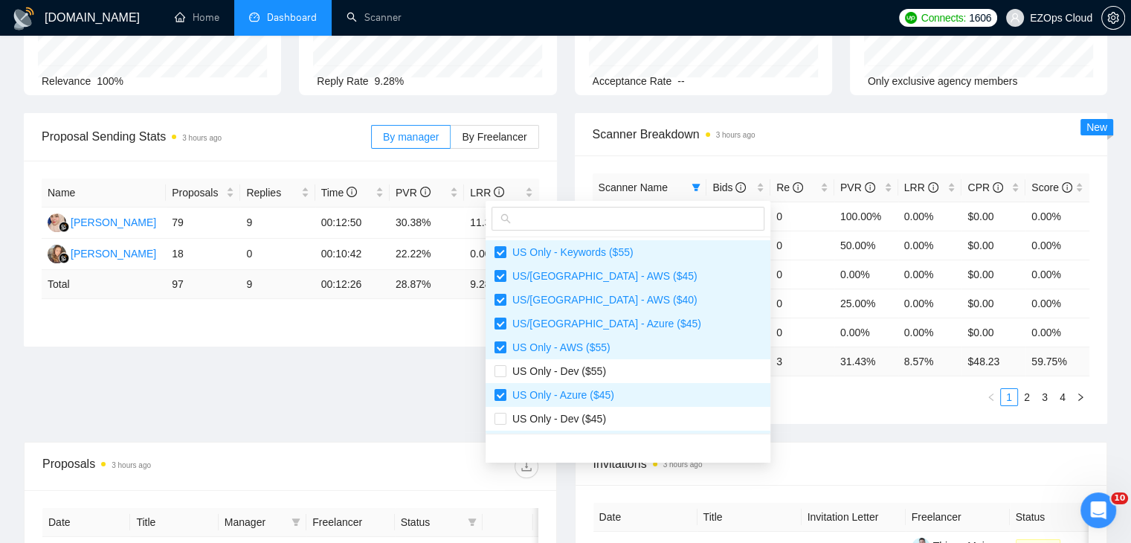
scroll to position [0, 0]
click at [612, 371] on span "US Only - Dev ($55)" at bounding box center [628, 371] width 267 height 16
checkbox input "true"
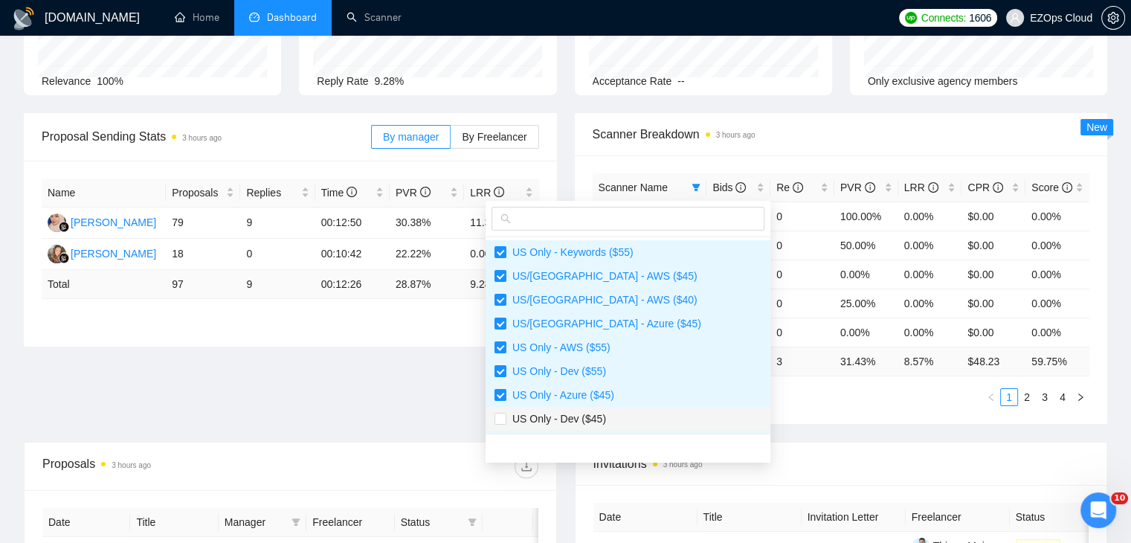
click at [625, 413] on span "US Only - Dev ($45)" at bounding box center [628, 419] width 267 height 16
checkbox input "true"
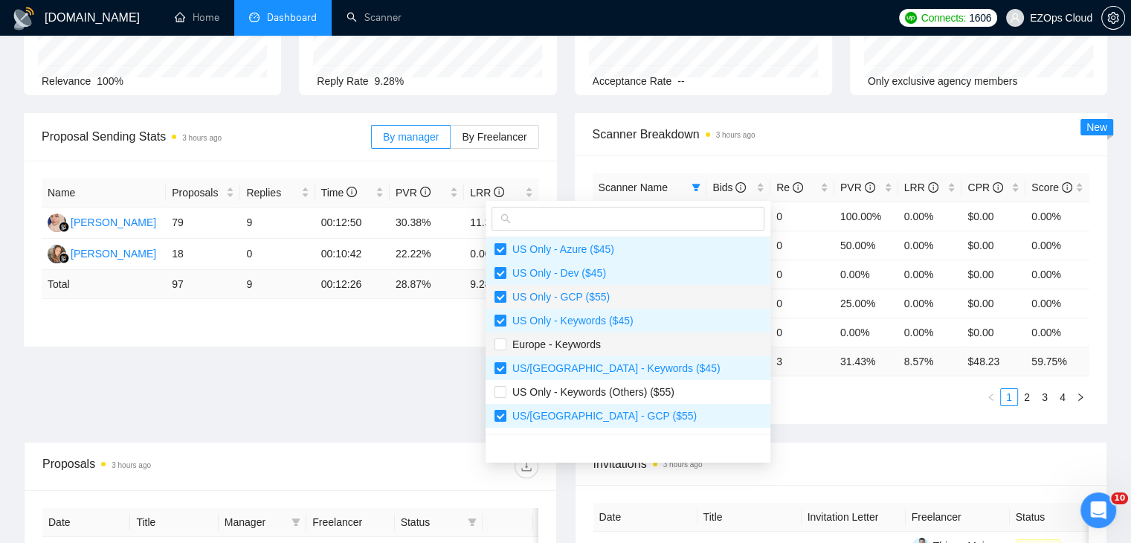
scroll to position [149, 0]
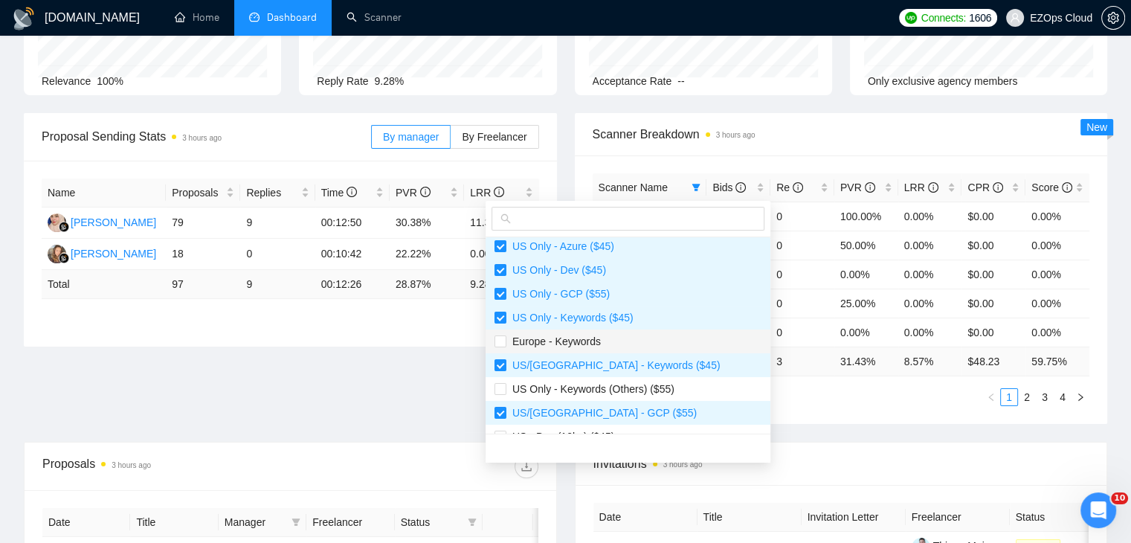
click at [617, 339] on span "Europe - Keywords" at bounding box center [628, 341] width 267 height 16
checkbox input "true"
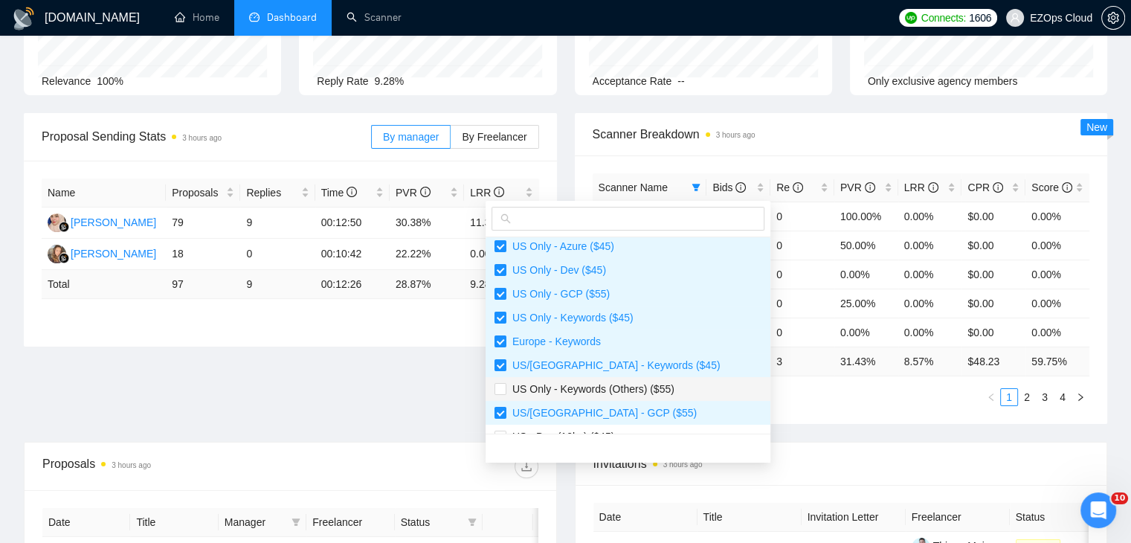
click at [631, 384] on span "US Only - Keywords (Others) ($55)" at bounding box center [590, 389] width 168 height 12
checkbox input "true"
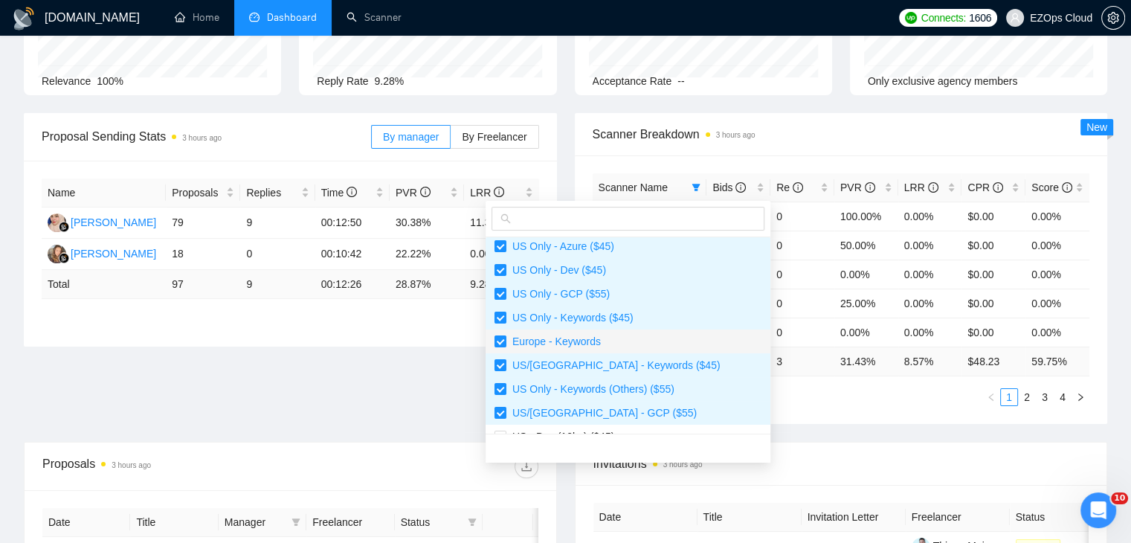
scroll to position [223, 0]
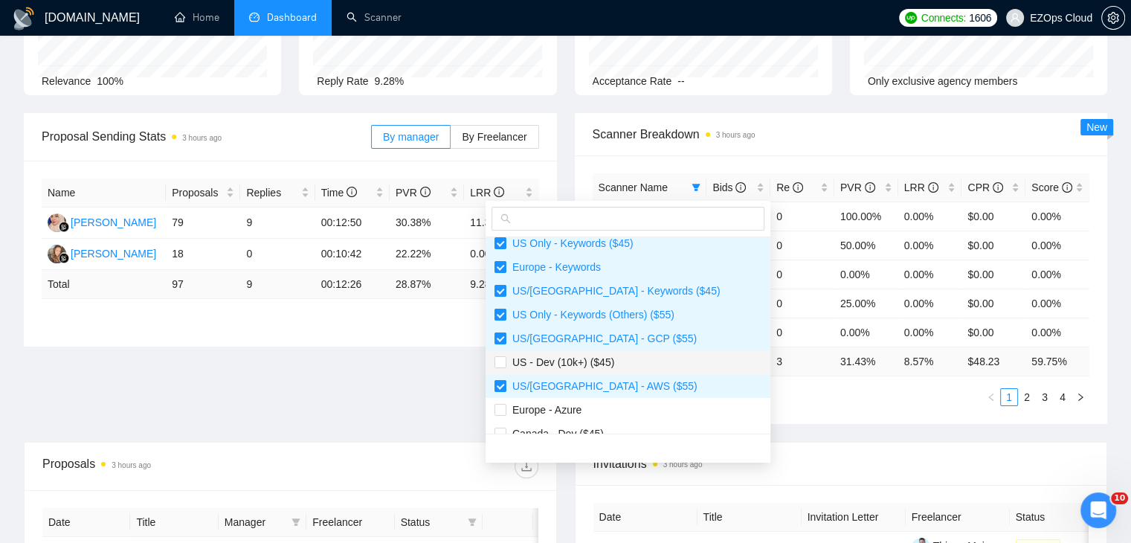
click at [614, 362] on span "US - Dev (10k+) ($45)" at bounding box center [628, 362] width 267 height 16
checkbox input "true"
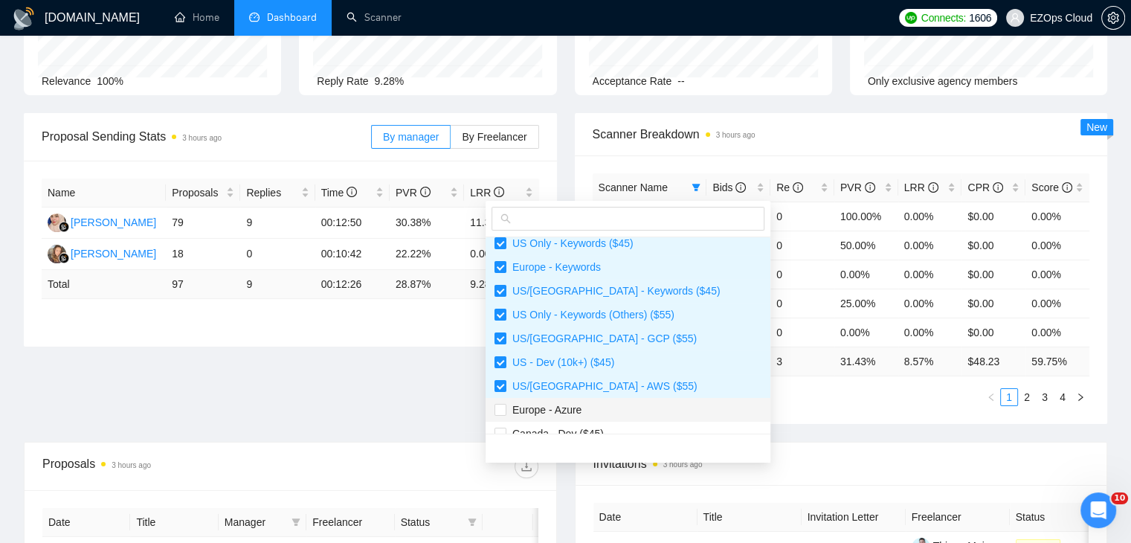
click at [622, 408] on span "Europe - Azure" at bounding box center [628, 410] width 267 height 16
checkbox input "true"
click at [626, 423] on li "Canada - Dev ($45)" at bounding box center [628, 434] width 285 height 24
checkbox input "true"
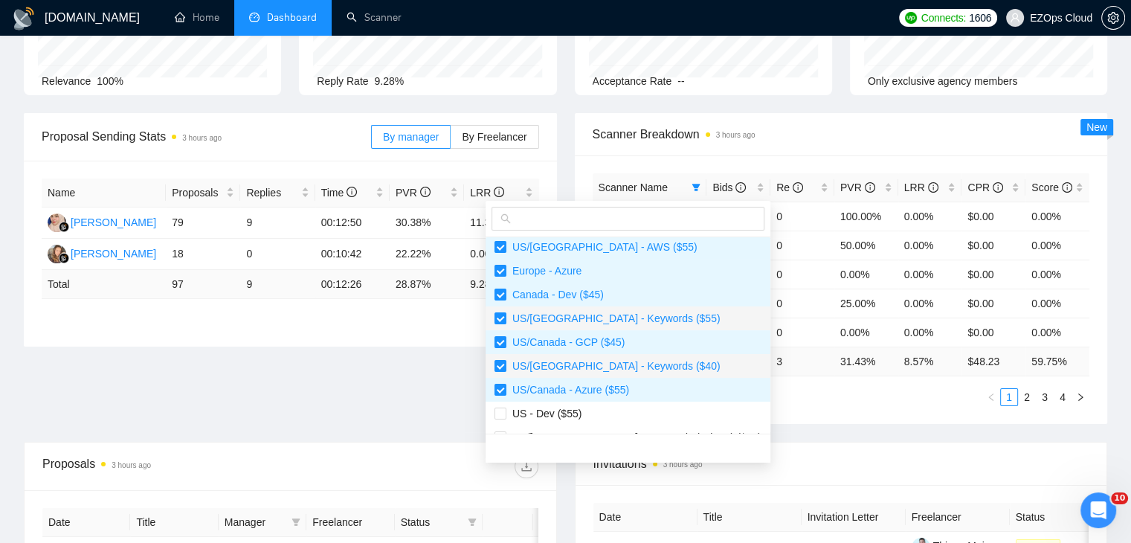
scroll to position [372, 0]
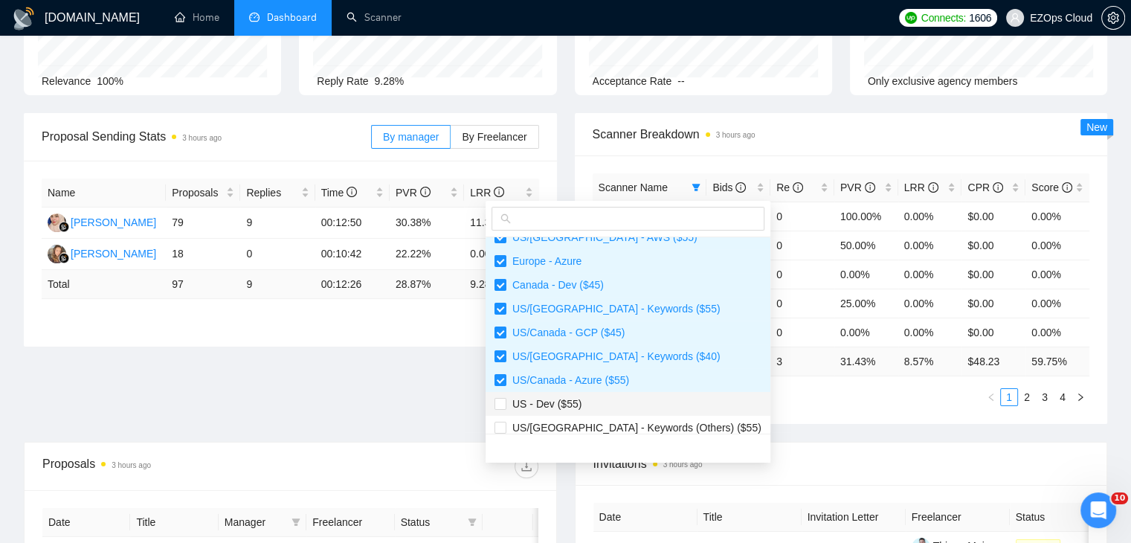
click at [606, 405] on span "US - Dev ($55)" at bounding box center [628, 404] width 267 height 16
checkbox input "true"
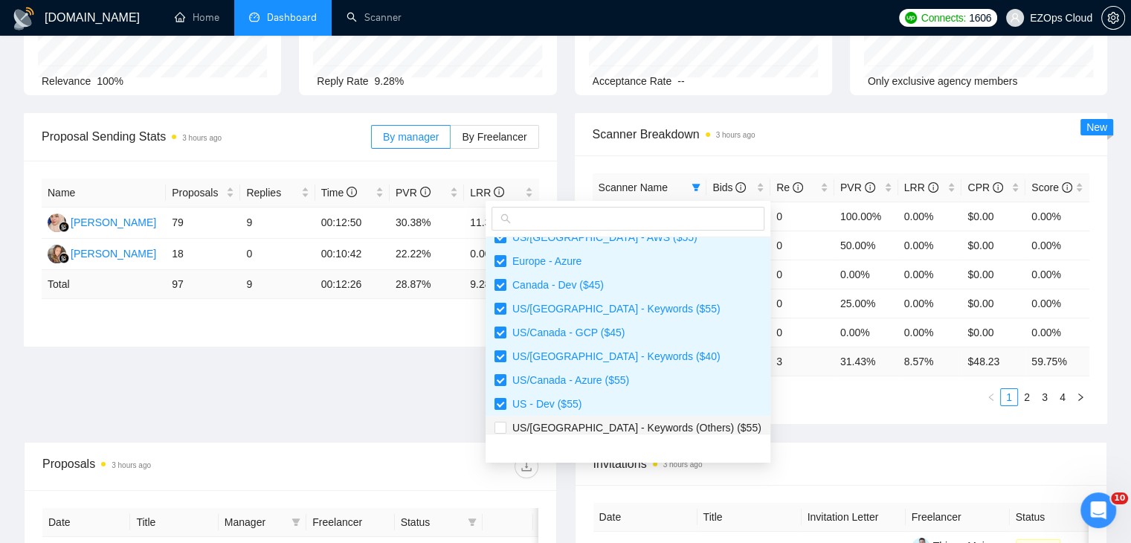
click at [622, 431] on span "US/[GEOGRAPHIC_DATA] - Keywords (Others) ($55)" at bounding box center [633, 428] width 255 height 12
checkbox input "true"
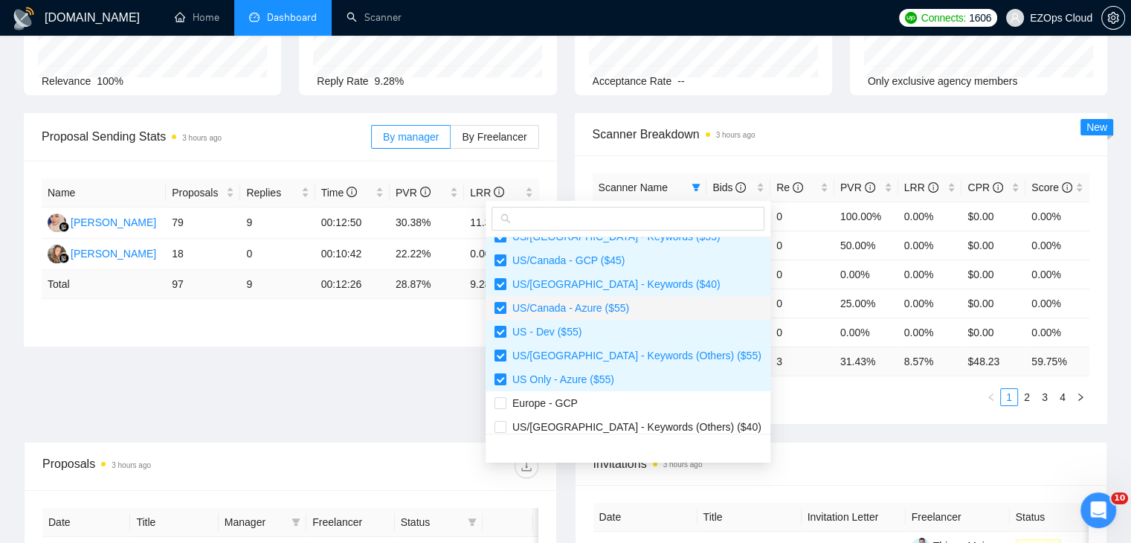
scroll to position [524, 0]
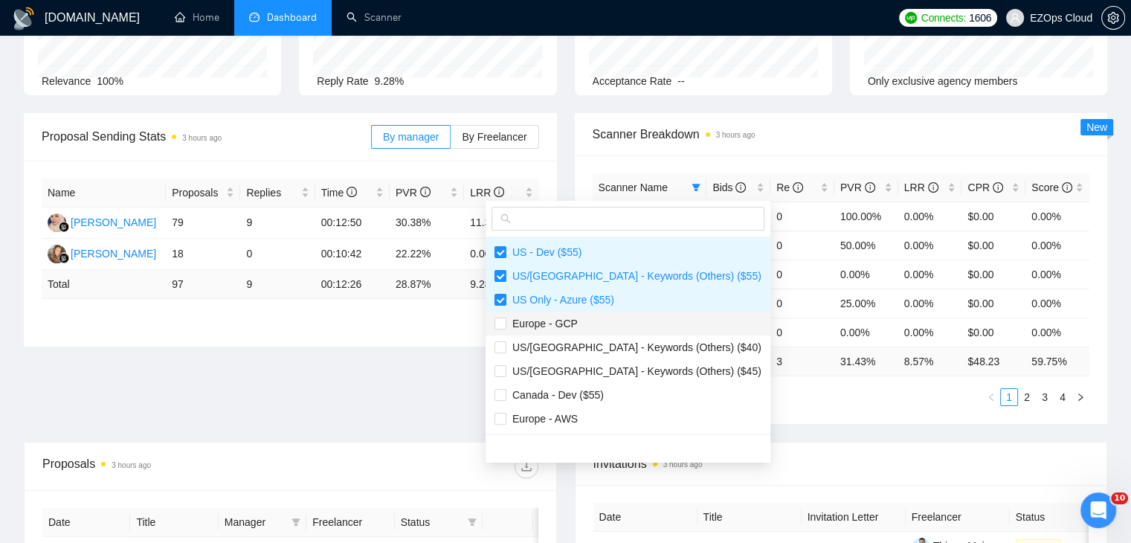
click at [599, 324] on span "Europe - GCP" at bounding box center [628, 323] width 267 height 16
checkbox input "true"
click at [611, 343] on span "US/[GEOGRAPHIC_DATA] - Keywords (Others) ($40)" at bounding box center [633, 347] width 255 height 12
checkbox input "true"
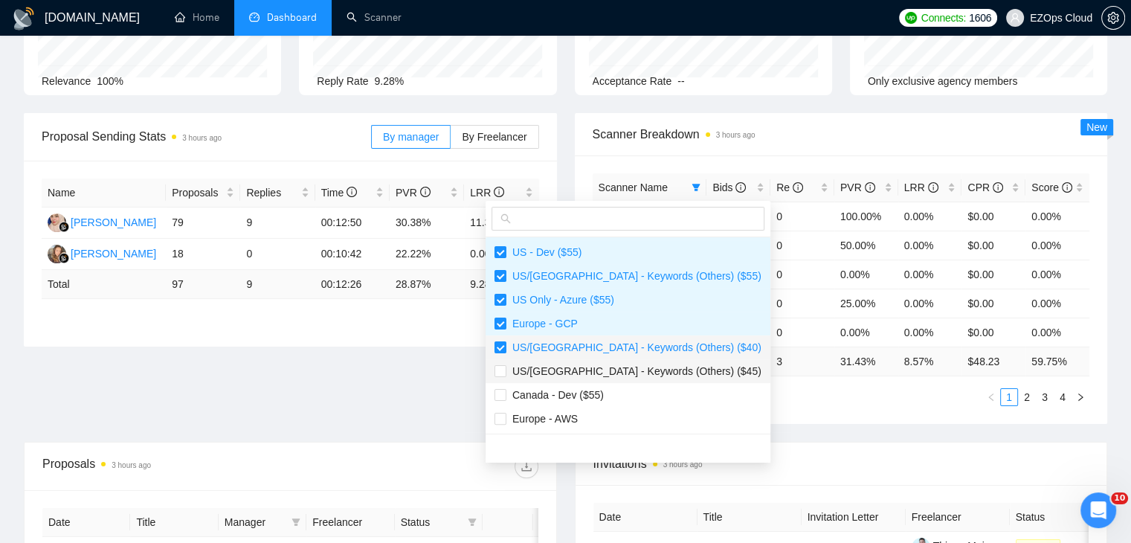
click at [619, 368] on span "US/[GEOGRAPHIC_DATA] - Keywords (Others) ($45)" at bounding box center [633, 371] width 255 height 12
checkbox input "true"
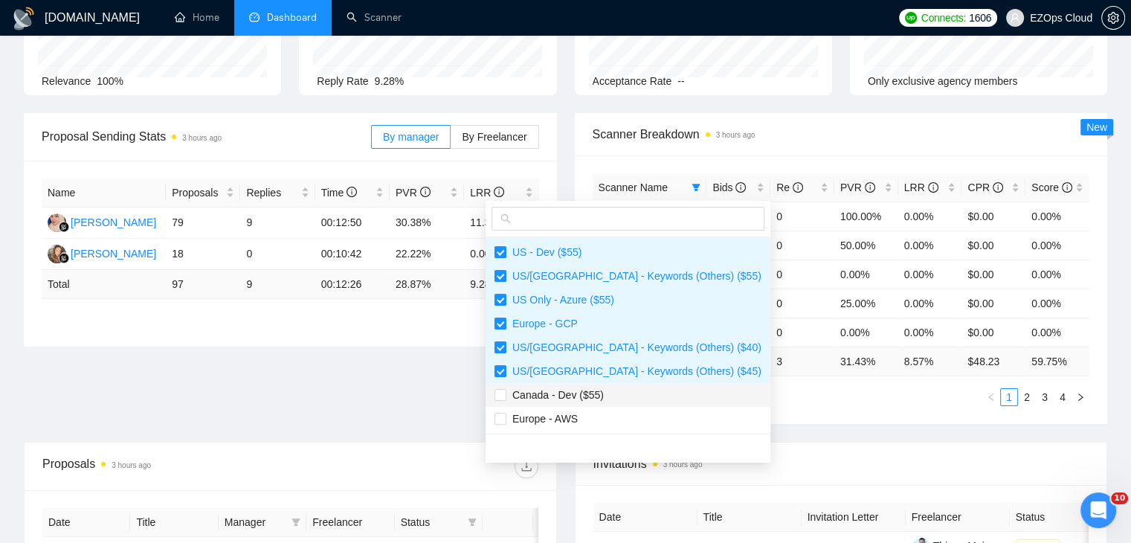
click at [619, 395] on span "Canada - Dev ($55)" at bounding box center [628, 395] width 267 height 16
checkbox input "true"
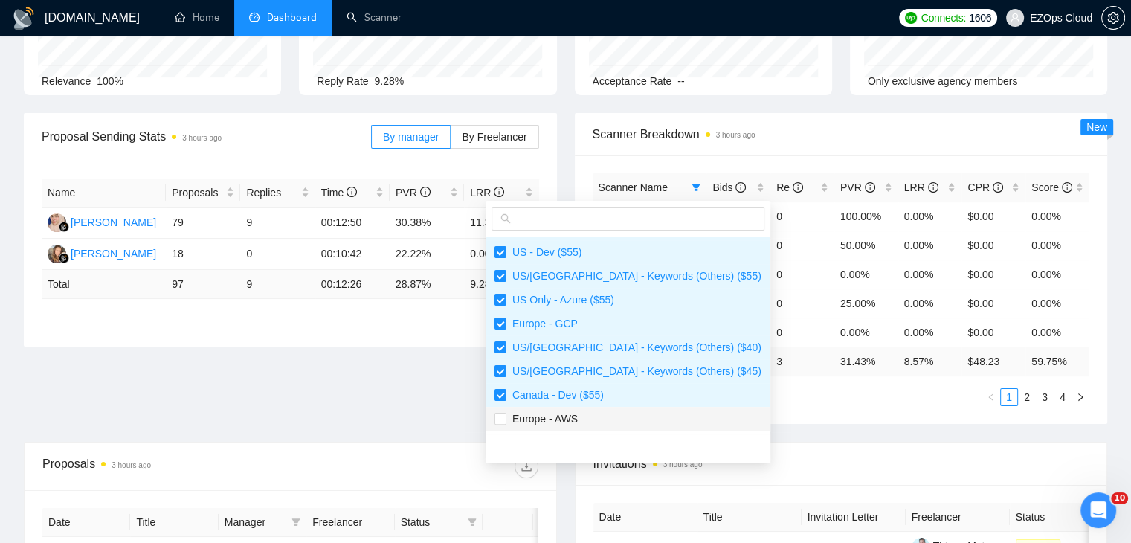
click at [619, 416] on span "Europe - AWS" at bounding box center [628, 419] width 267 height 16
checkbox input "true"
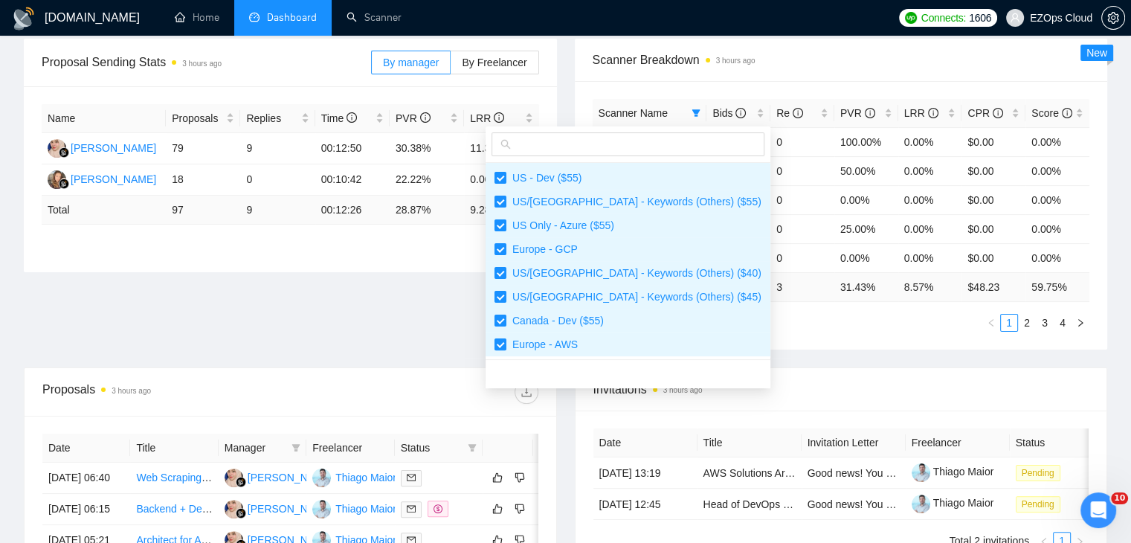
click at [755, 359] on div "Proposal Sending Stats 3 hours ago By manager By Freelancer Name Proposals Repl…" at bounding box center [565, 203] width 1101 height 329
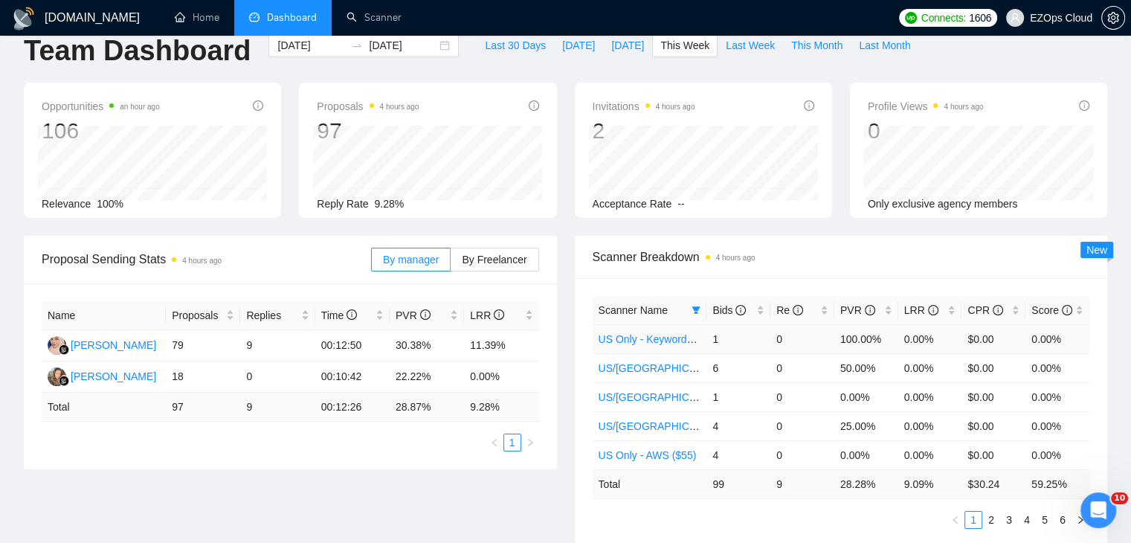
scroll to position [0, 0]
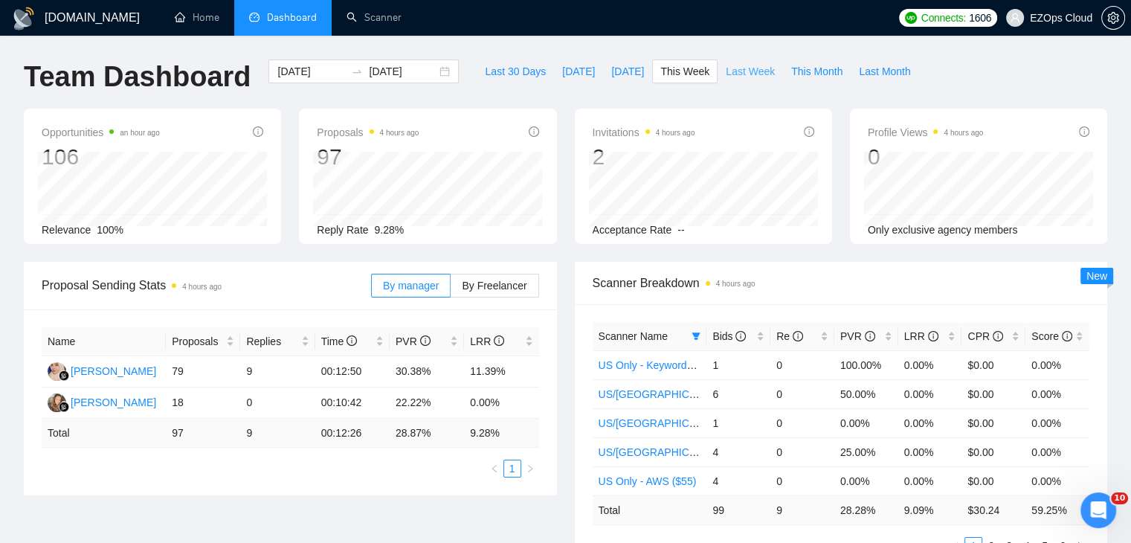
click at [730, 71] on span "Last Week" at bounding box center [750, 71] width 49 height 16
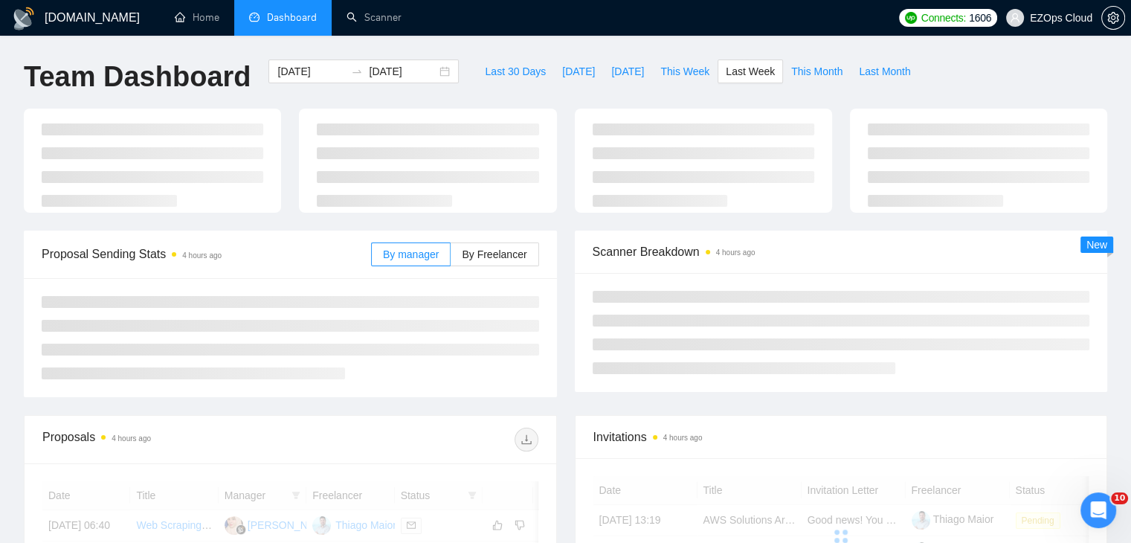
type input "[DATE]"
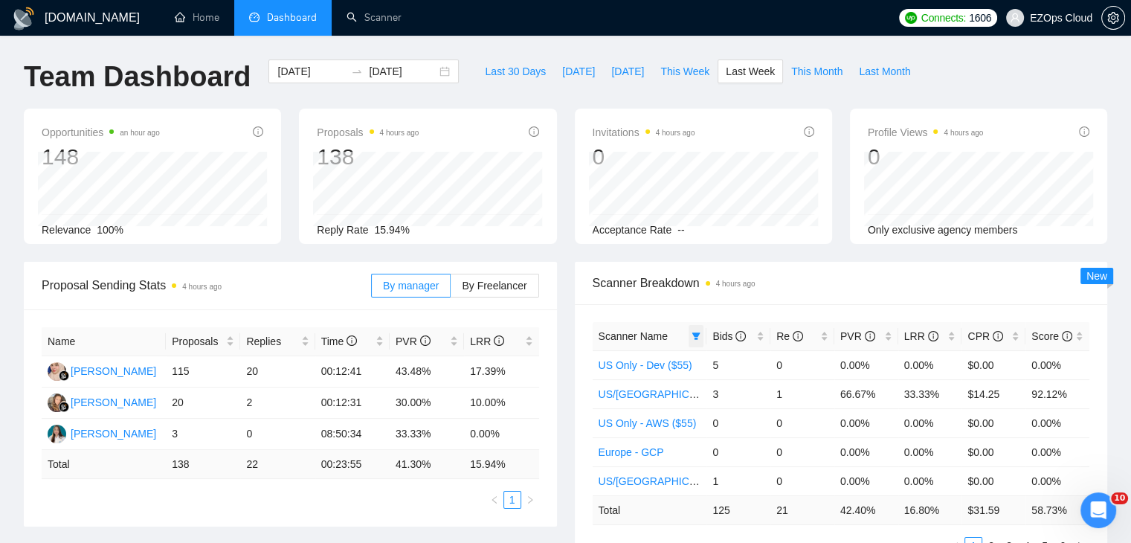
click at [695, 334] on icon "filter" at bounding box center [696, 335] width 8 height 7
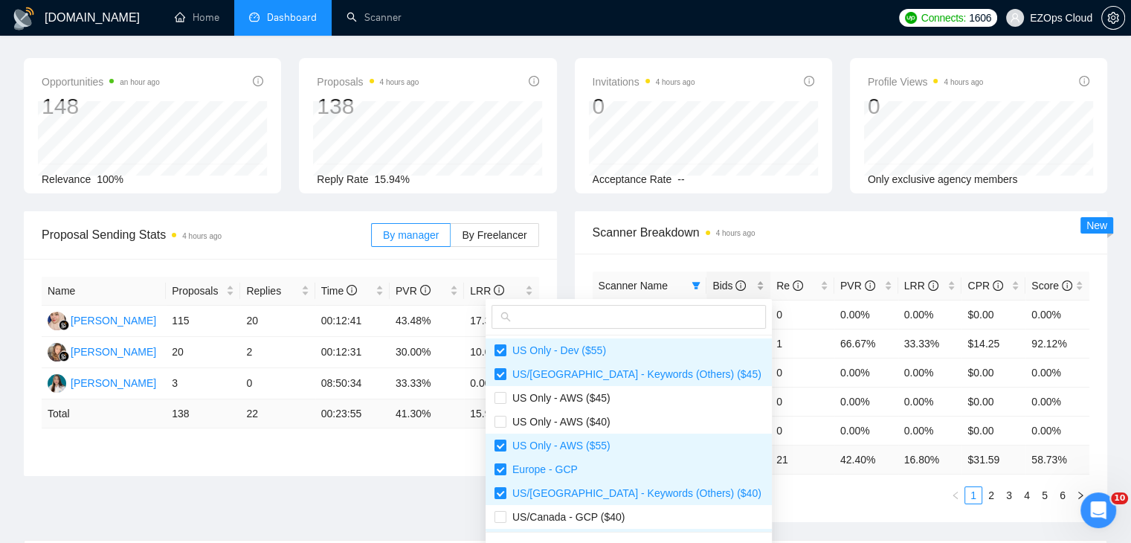
scroll to position [149, 0]
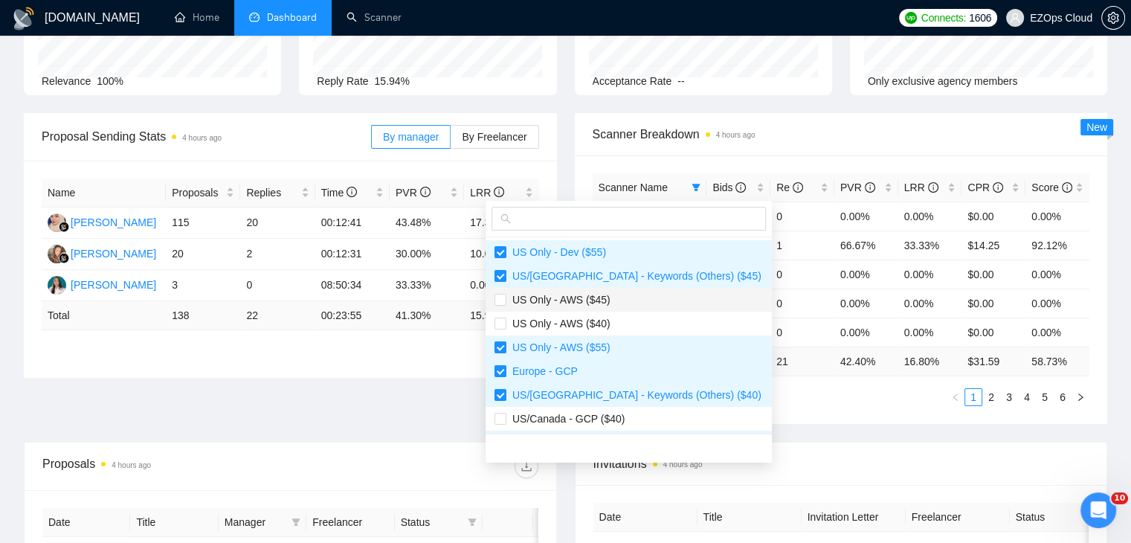
click at [612, 307] on span "US Only - AWS ($45)" at bounding box center [629, 300] width 268 height 16
checkbox input "true"
click at [623, 315] on span "US Only - AWS ($40)" at bounding box center [629, 323] width 268 height 16
checkbox input "true"
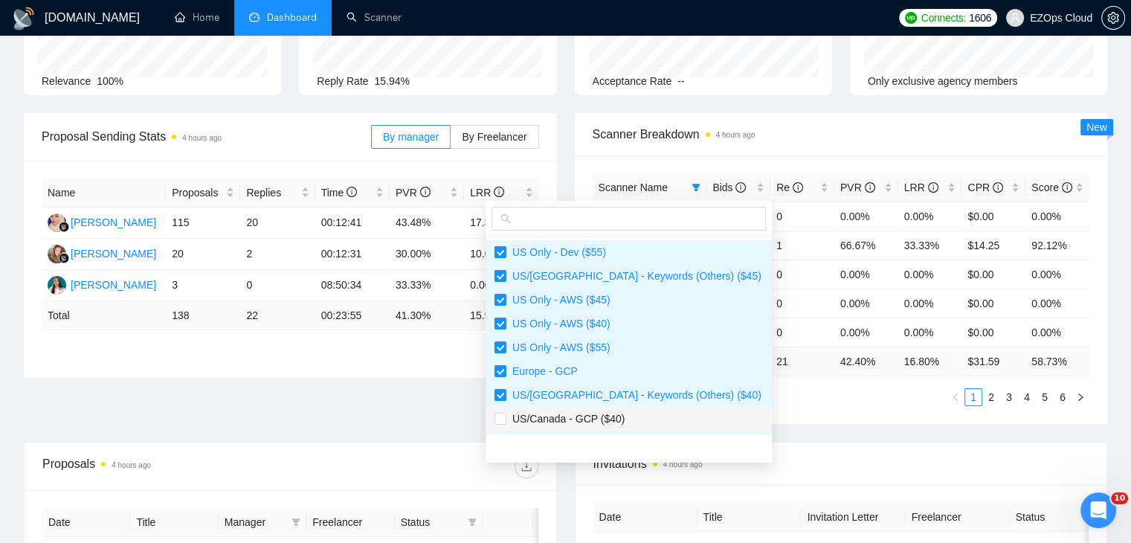
click at [634, 408] on li "US/Canada - GCP ($40)" at bounding box center [629, 419] width 286 height 24
checkbox input "true"
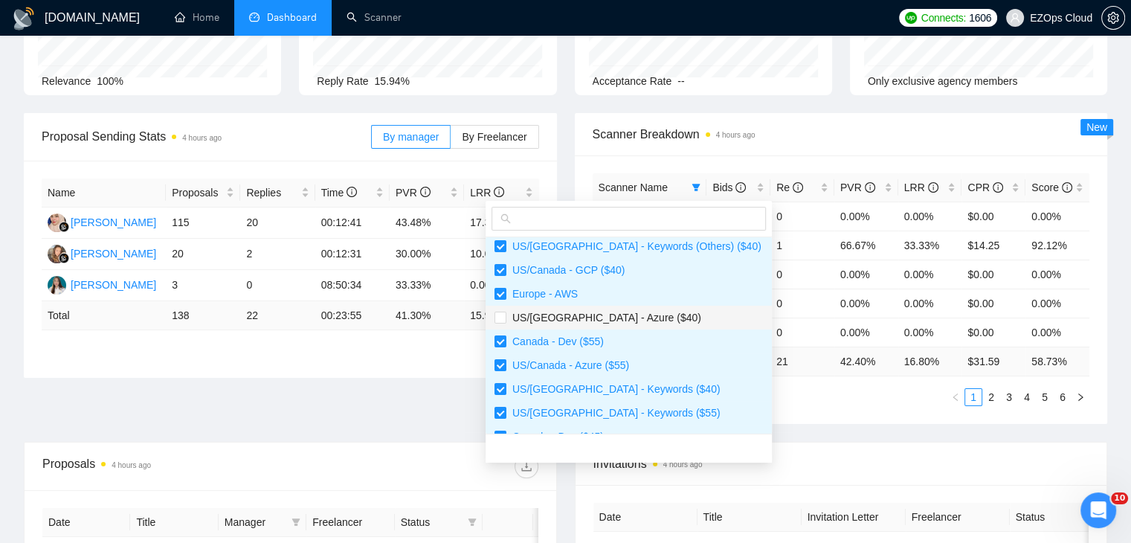
click at [625, 312] on span "US/[GEOGRAPHIC_DATA] - Azure ($40)" at bounding box center [603, 318] width 195 height 12
checkbox input "true"
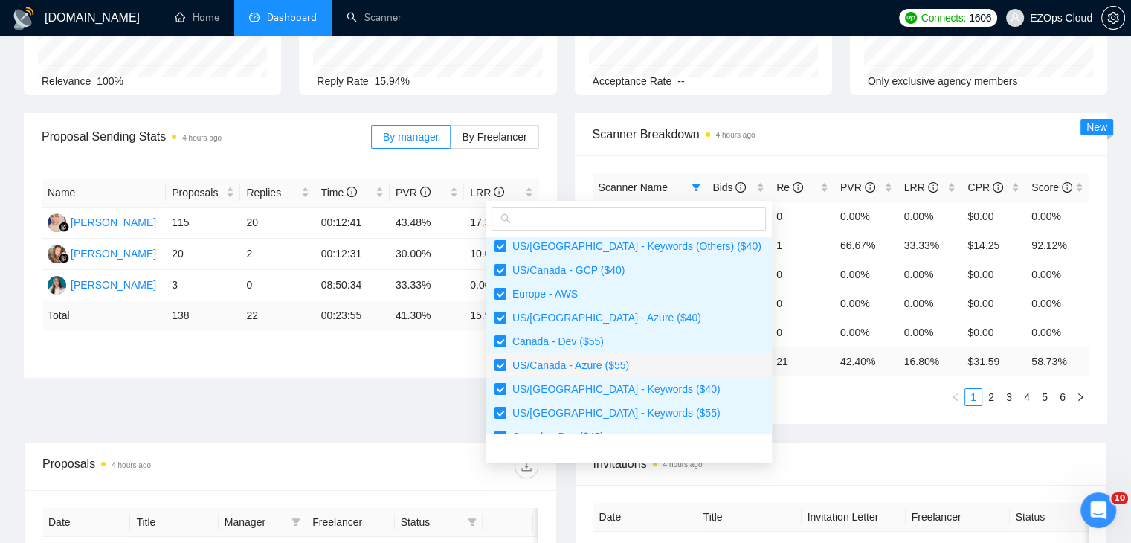
scroll to position [372, 0]
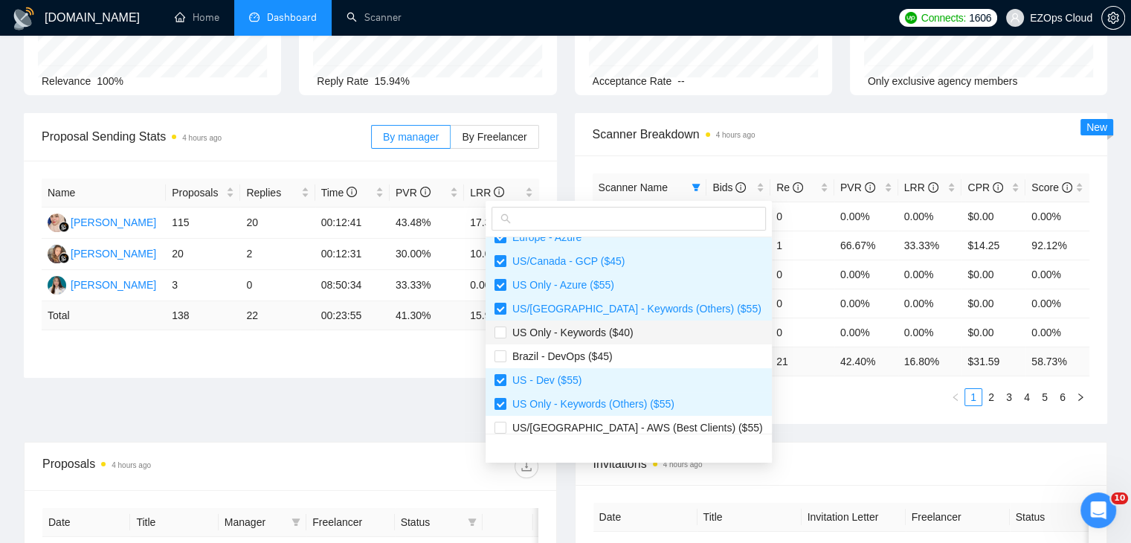
click at [643, 331] on span "US Only - Keywords ($40)" at bounding box center [629, 332] width 268 height 16
checkbox input "true"
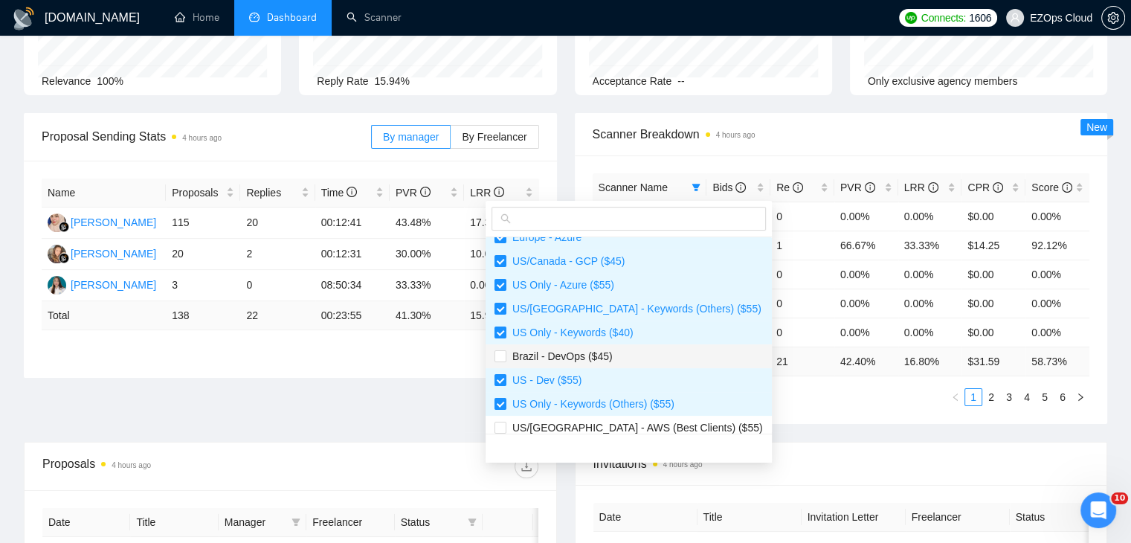
click at [643, 349] on span "Brazil - DevOps ($45)" at bounding box center [629, 356] width 268 height 16
checkbox input "true"
click at [668, 422] on span "US/[GEOGRAPHIC_DATA] - AWS (Best Clients) ($55)" at bounding box center [634, 428] width 257 height 12
checkbox input "true"
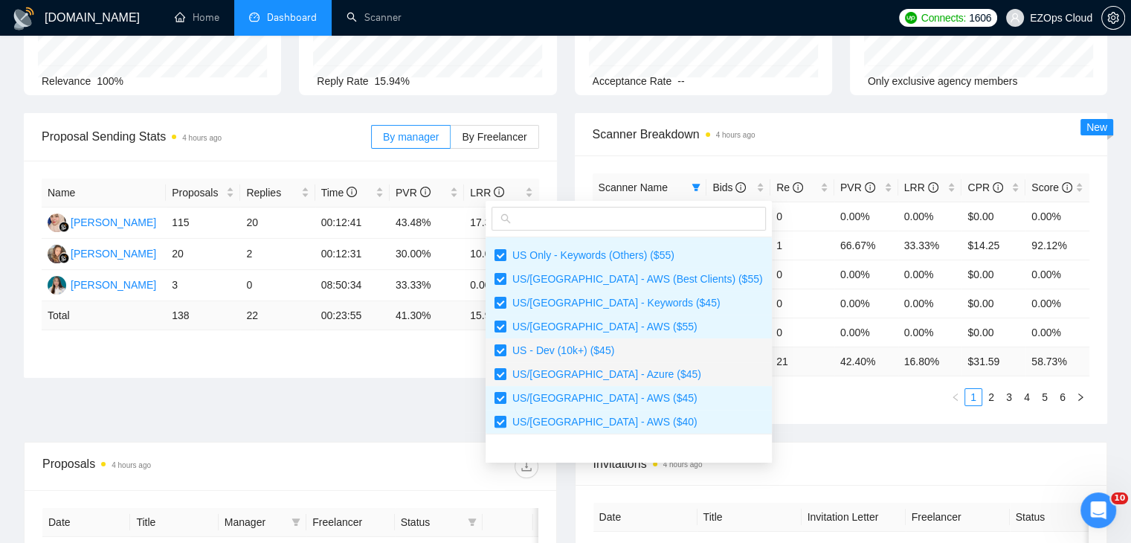
scroll to position [643, 0]
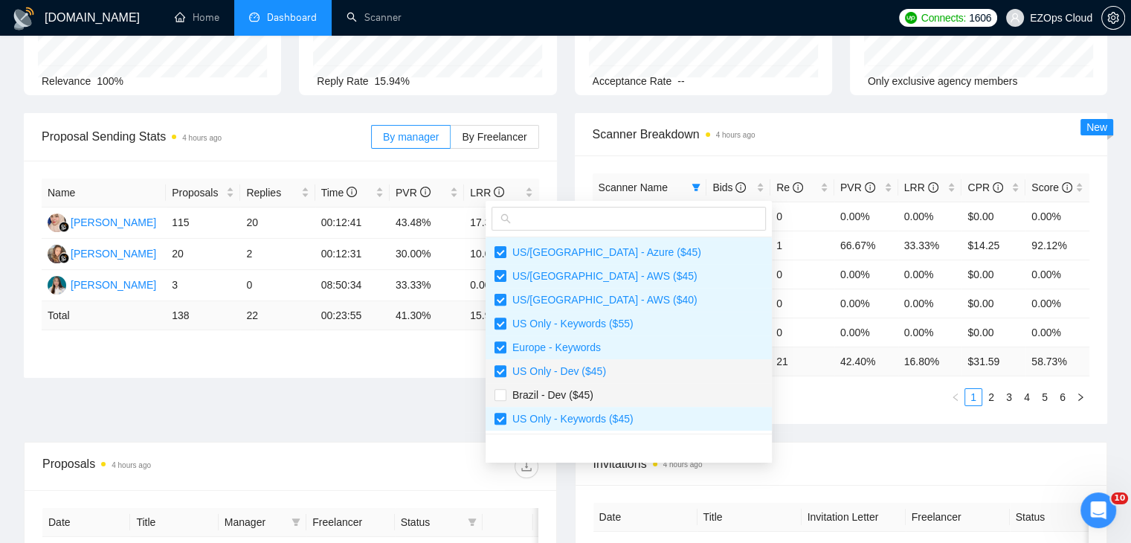
click at [637, 390] on span "Brazil - Dev ($45)" at bounding box center [629, 395] width 268 height 16
checkbox input "true"
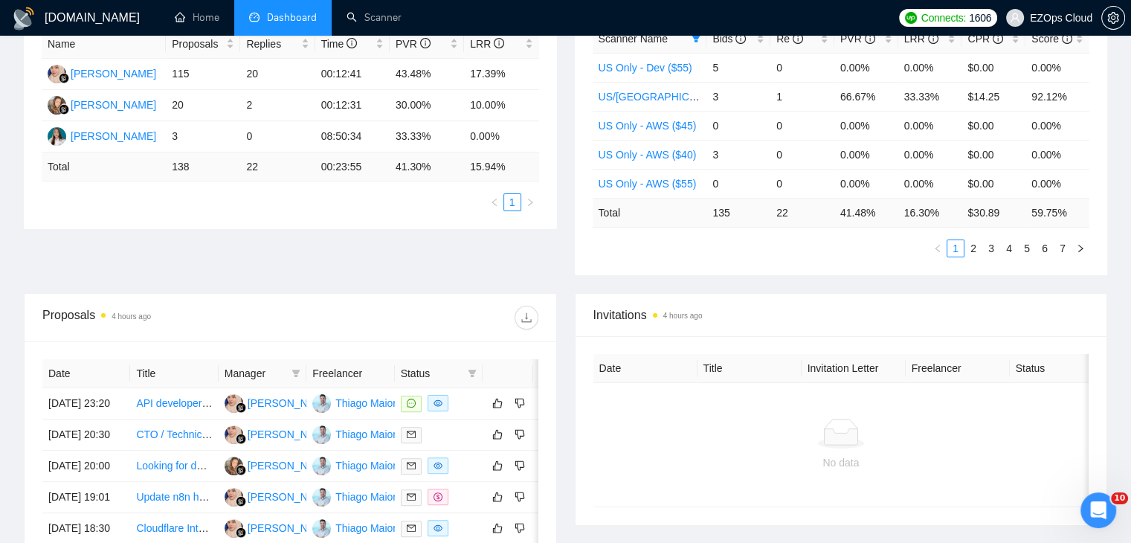
click at [822, 263] on div "Scanner Name Bids Re PVR LRR CPR Score US Only - Dev ($55) 5 0 0.00% 0.00% $0.0…" at bounding box center [841, 141] width 533 height 268
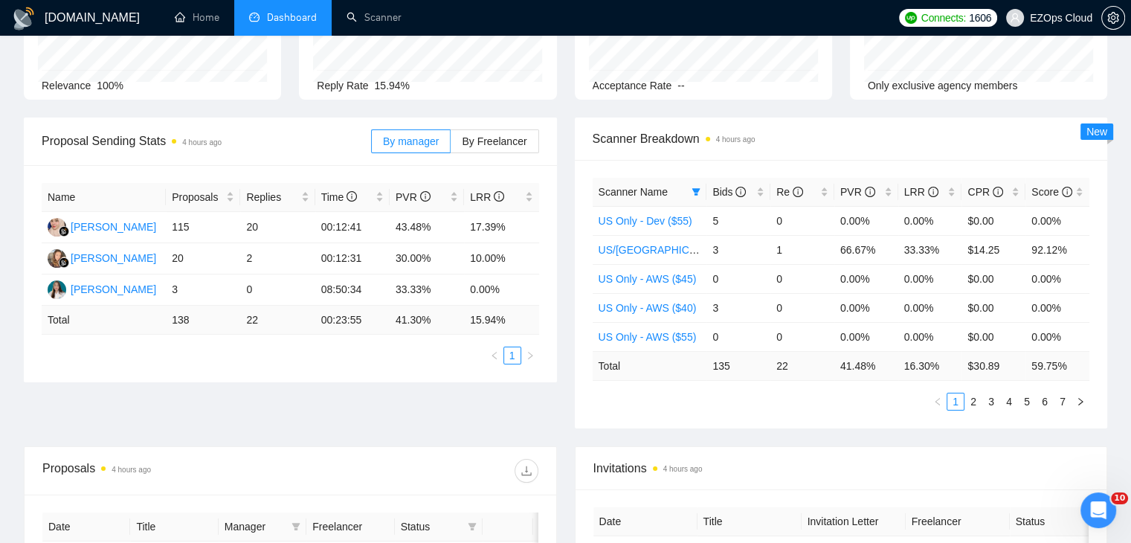
scroll to position [0, 0]
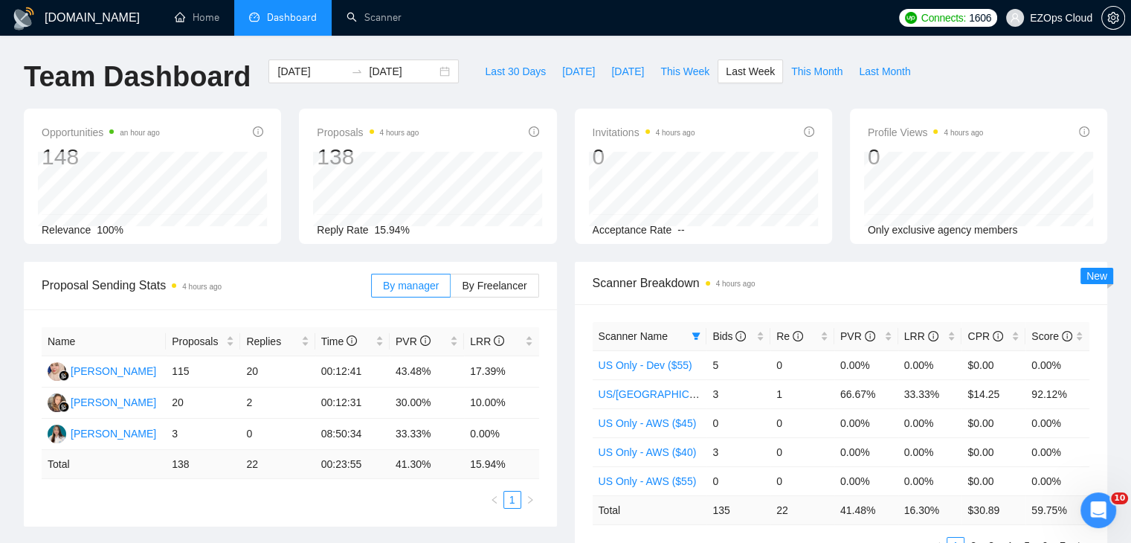
click at [592, 246] on div "Opportunities an hour ago 148 Relevance 100% Proposals 4 hours ago 138 Reply Ra…" at bounding box center [565, 185] width 1101 height 153
